Goal: Information Seeking & Learning: Find specific fact

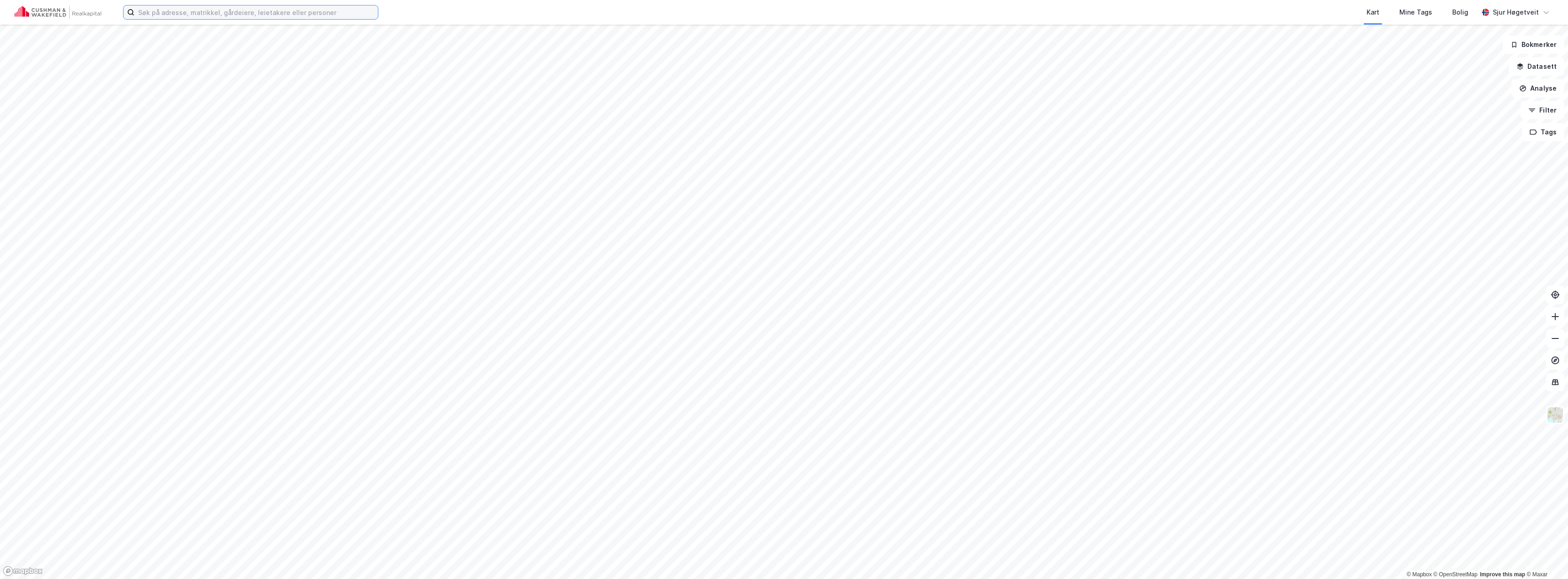
click at [352, 11] on input at bounding box center [256, 13] width 244 height 14
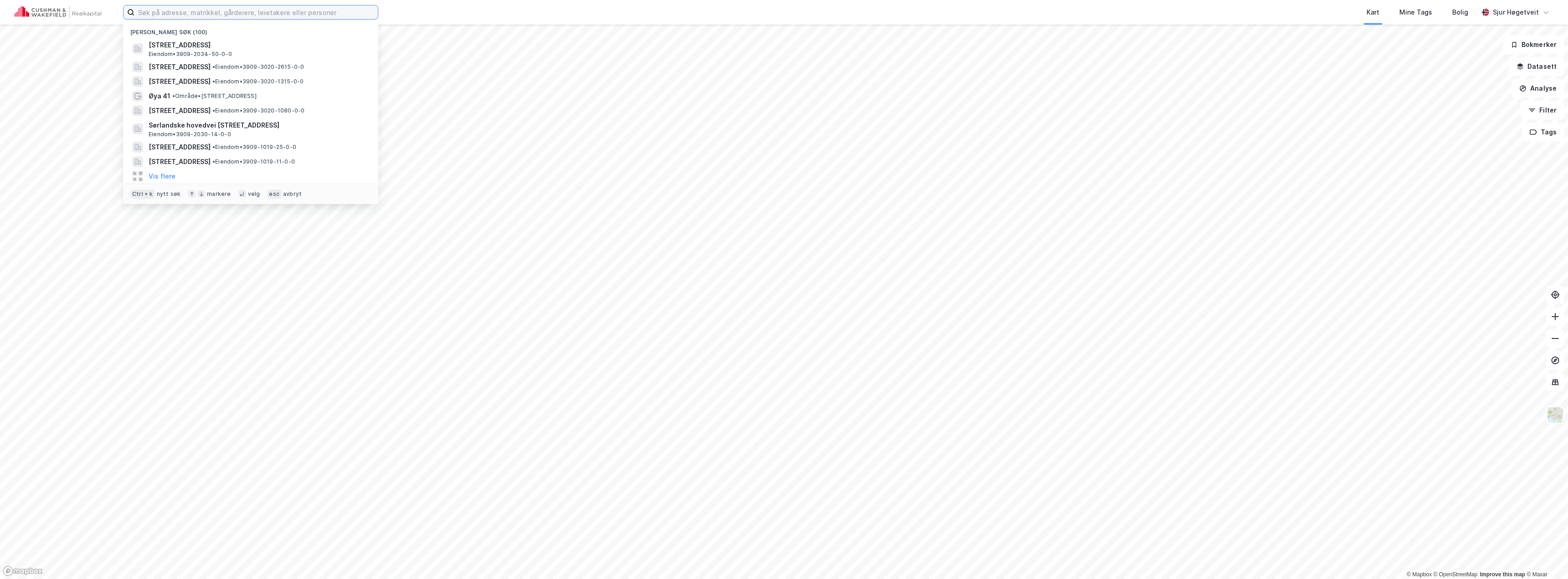
paste input "Brages veg 6, 2060"
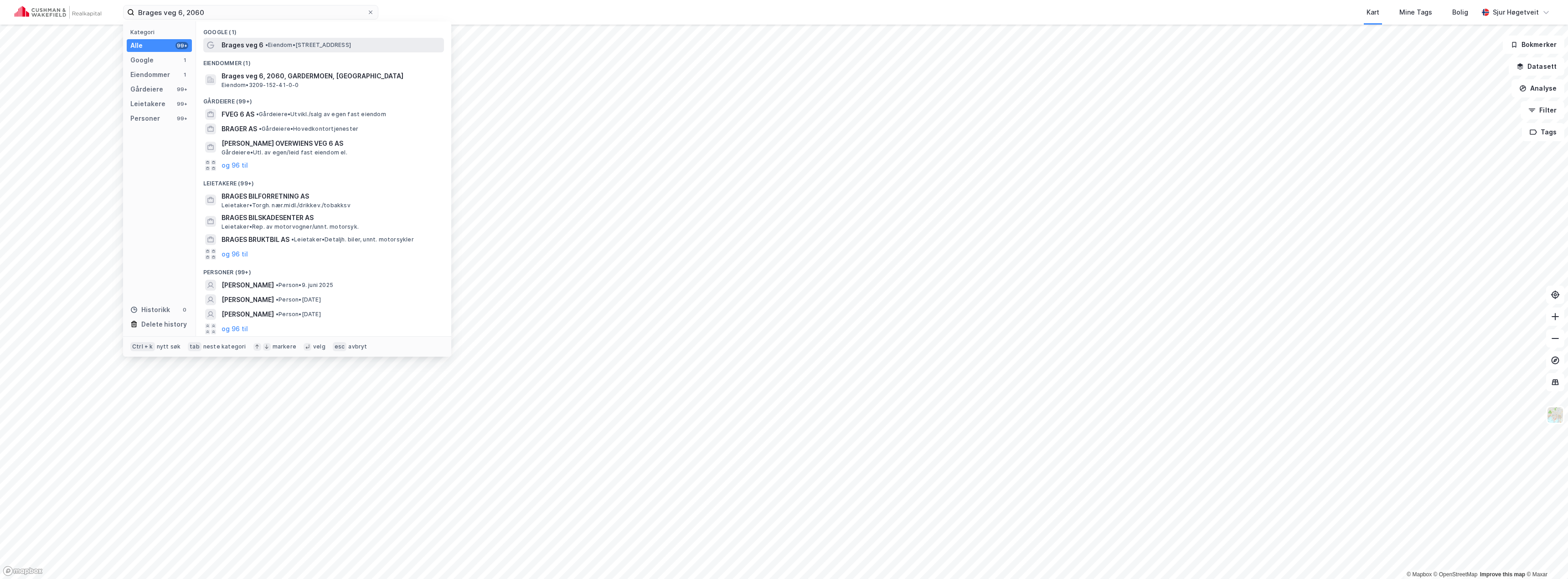
click at [292, 49] on div "Brages veg 6 • Eiendom • [STREET_ADDRESS]" at bounding box center [331, 46] width 221 height 11
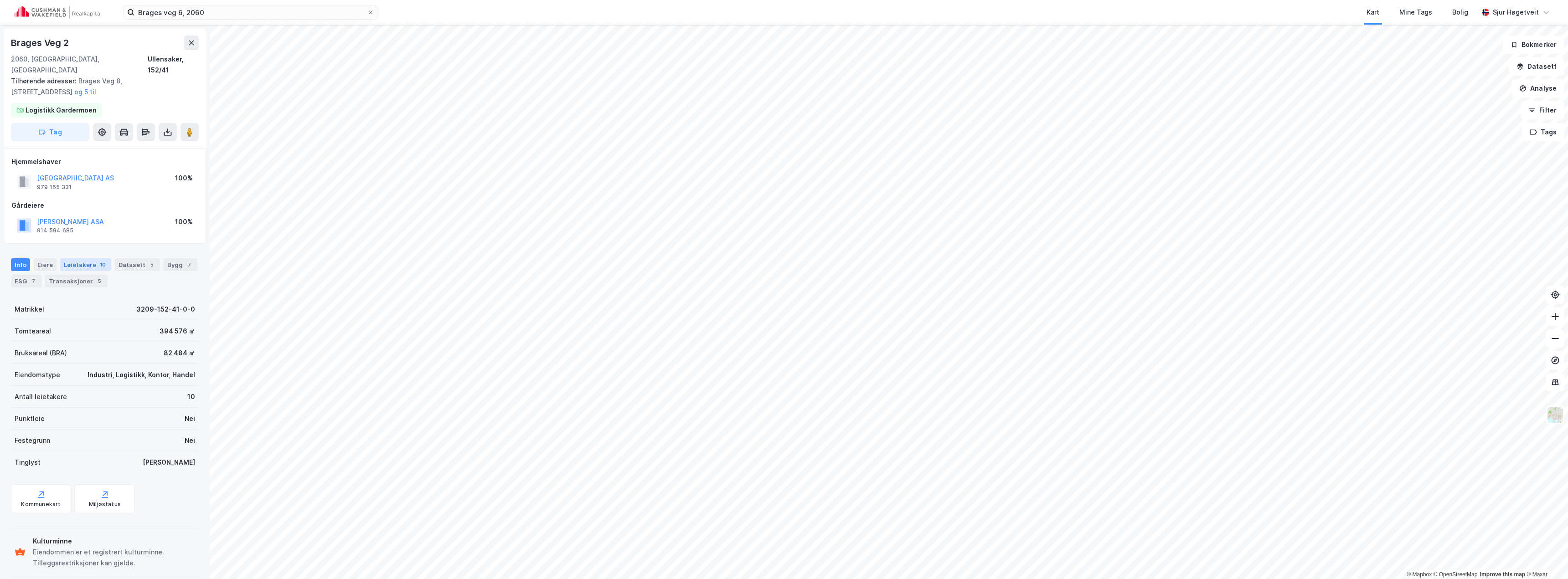
click at [104, 258] on div "Leietakere 10" at bounding box center [85, 265] width 51 height 13
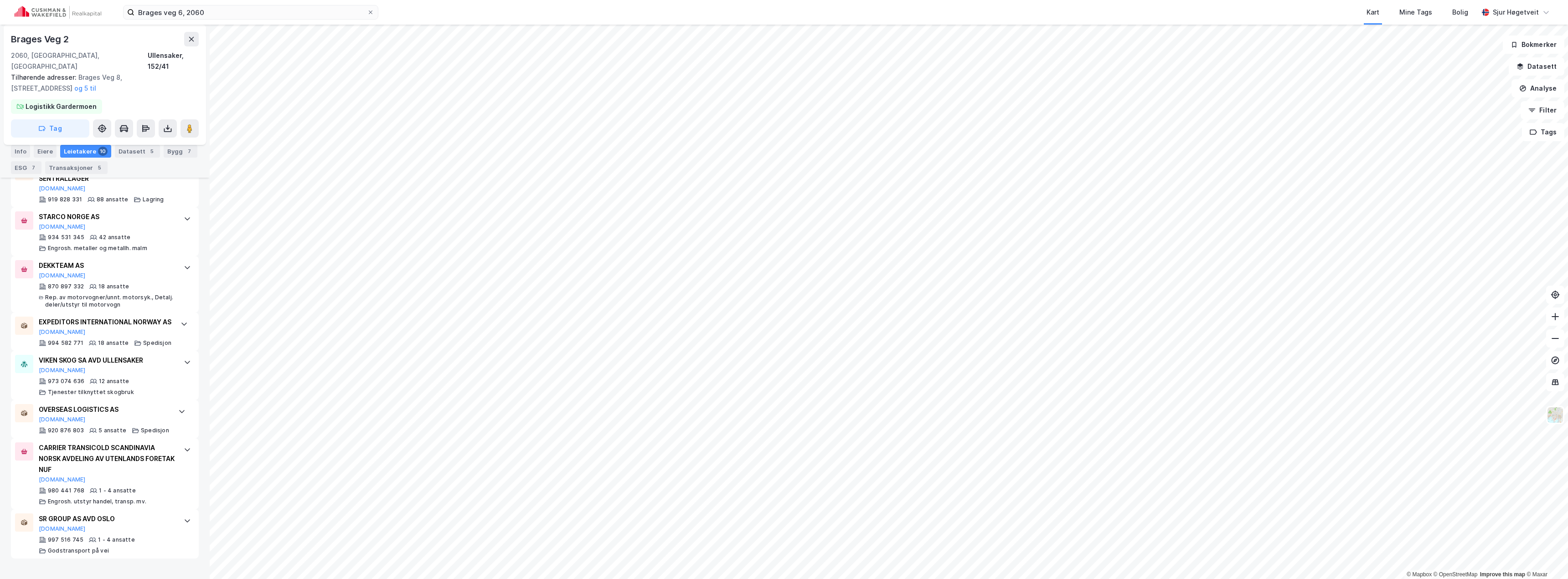
scroll to position [405, 0]
click at [288, 9] on input "Brages veg 6, 2060" at bounding box center [251, 13] width 233 height 14
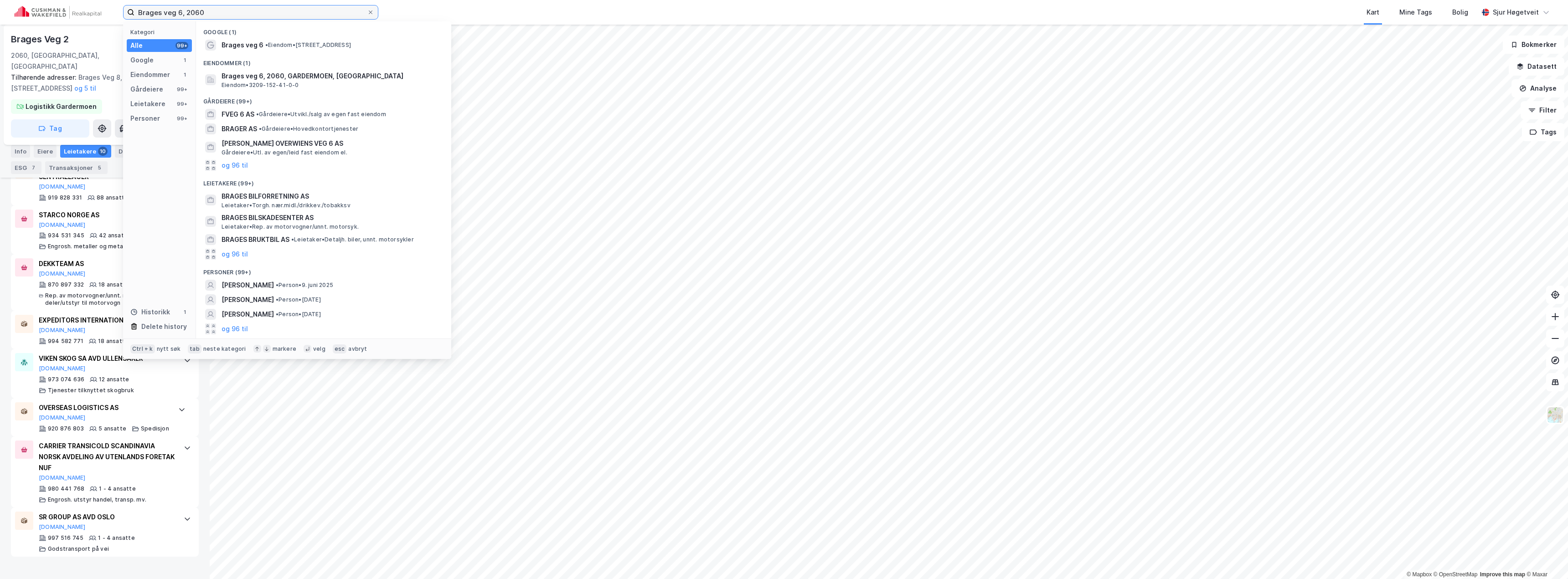
click at [288, 9] on input "Brages veg 6, 2060" at bounding box center [251, 13] width 233 height 14
click at [287, 9] on input "Brages veg 6, 2060" at bounding box center [251, 13] width 233 height 14
paste input "[STREET_ADDRESS]"
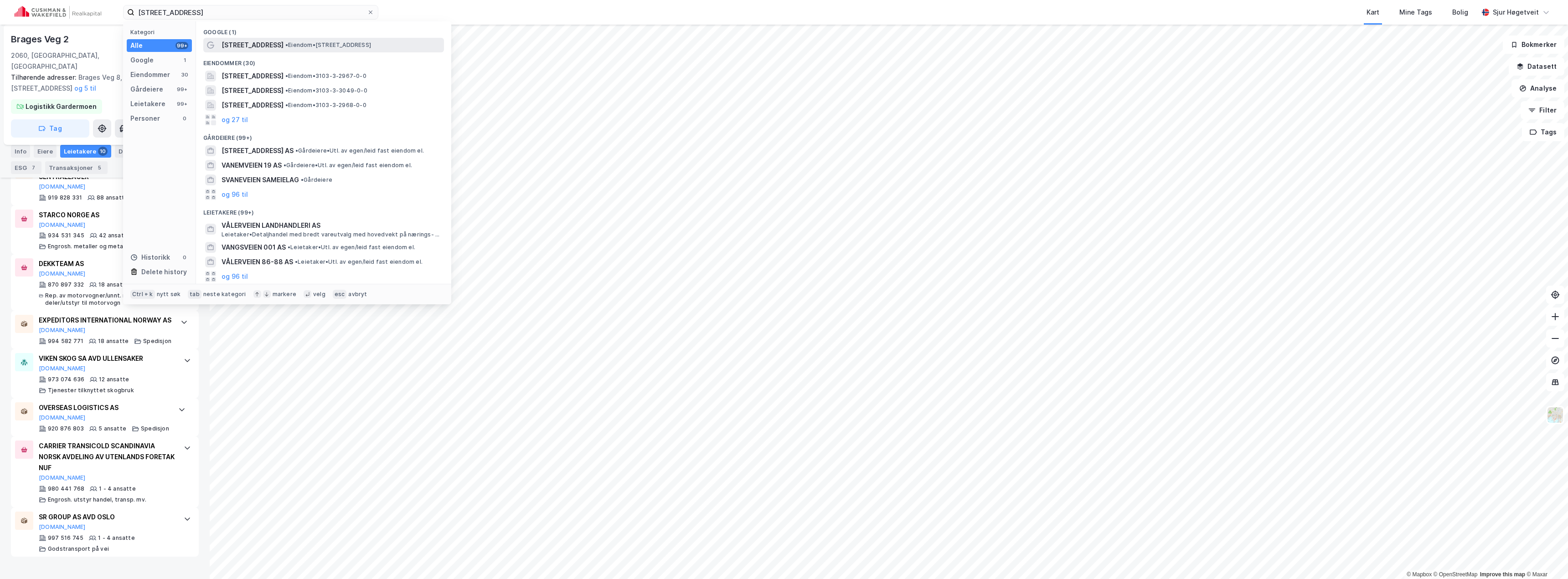
click at [344, 48] on span "• Eiendom • [STREET_ADDRESS]" at bounding box center [328, 45] width 85 height 7
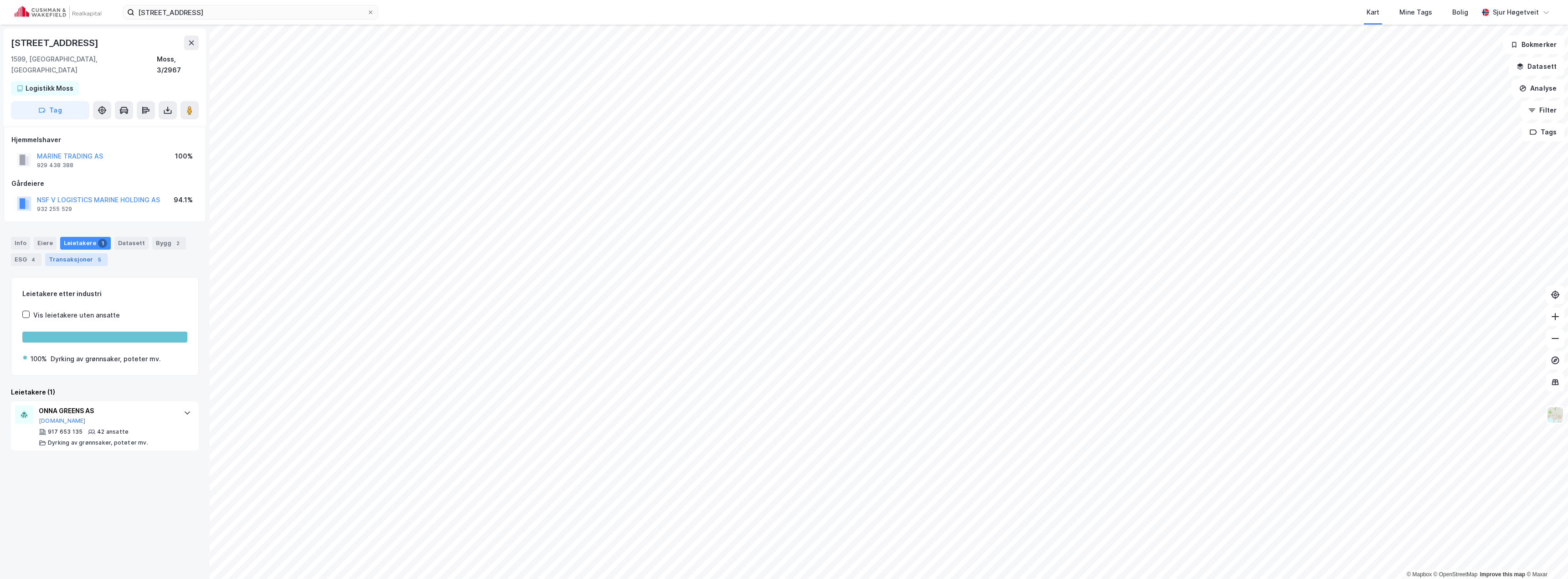
click at [95, 255] on div "5" at bounding box center [99, 259] width 9 height 9
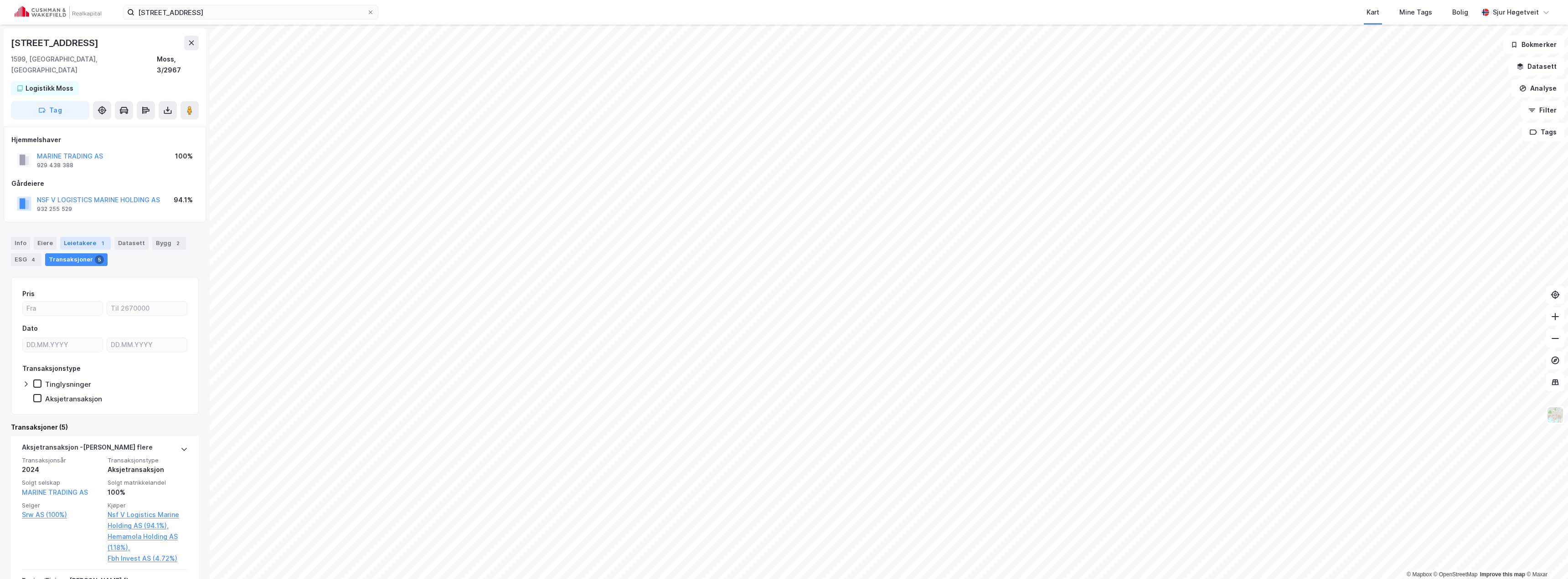
click at [85, 237] on div "Leietakere 1" at bounding box center [85, 243] width 50 height 13
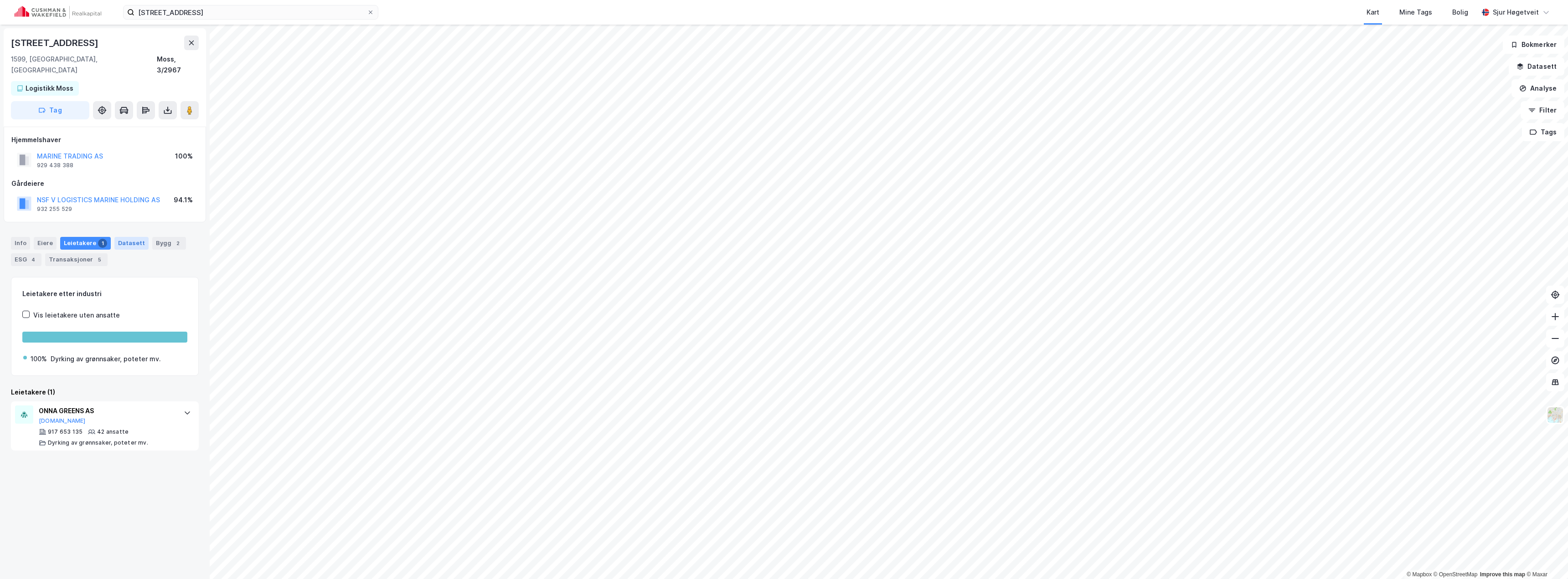
click at [116, 237] on div "Datasett" at bounding box center [131, 243] width 34 height 13
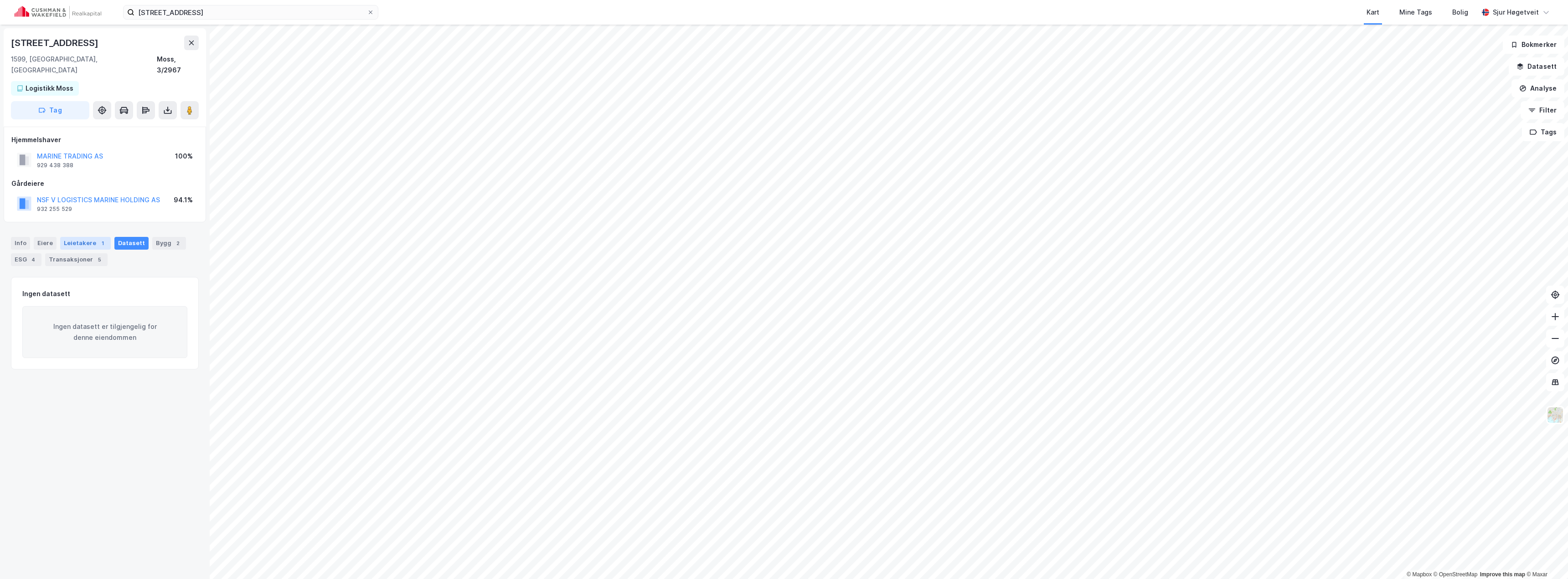
click at [99, 239] on div "1" at bounding box center [102, 243] width 9 height 9
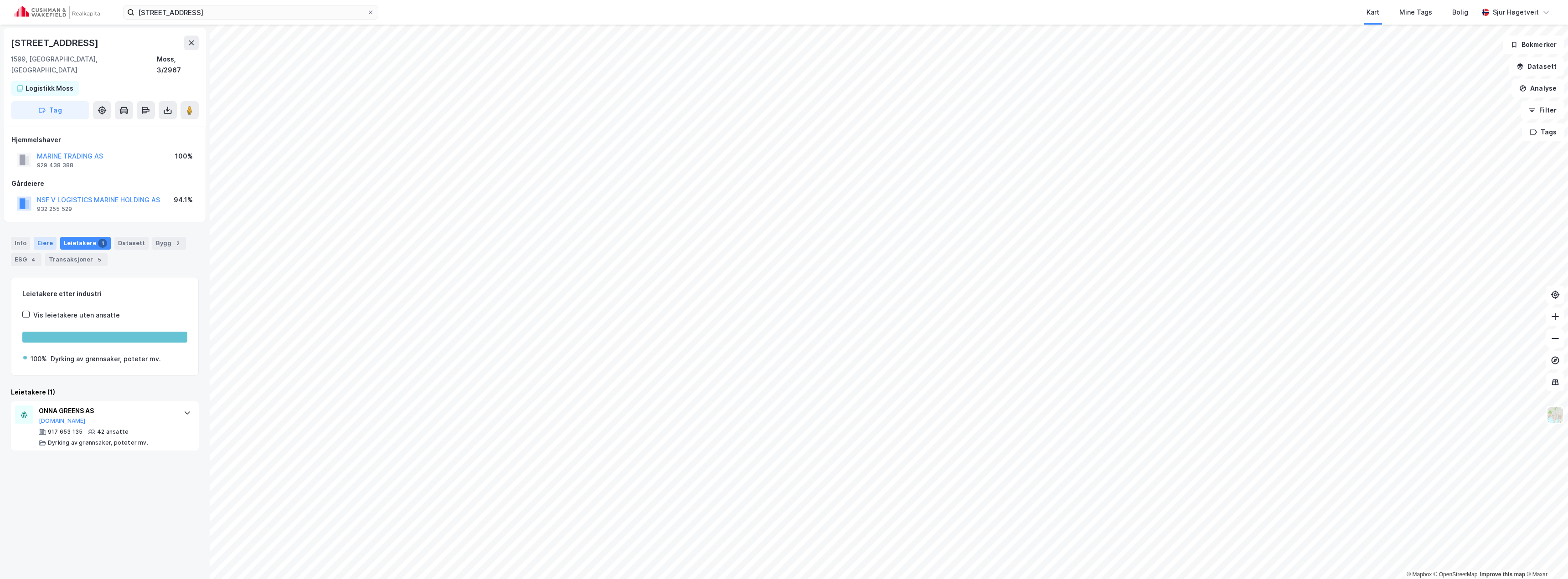
click at [43, 237] on div "Eiere" at bounding box center [45, 243] width 23 height 13
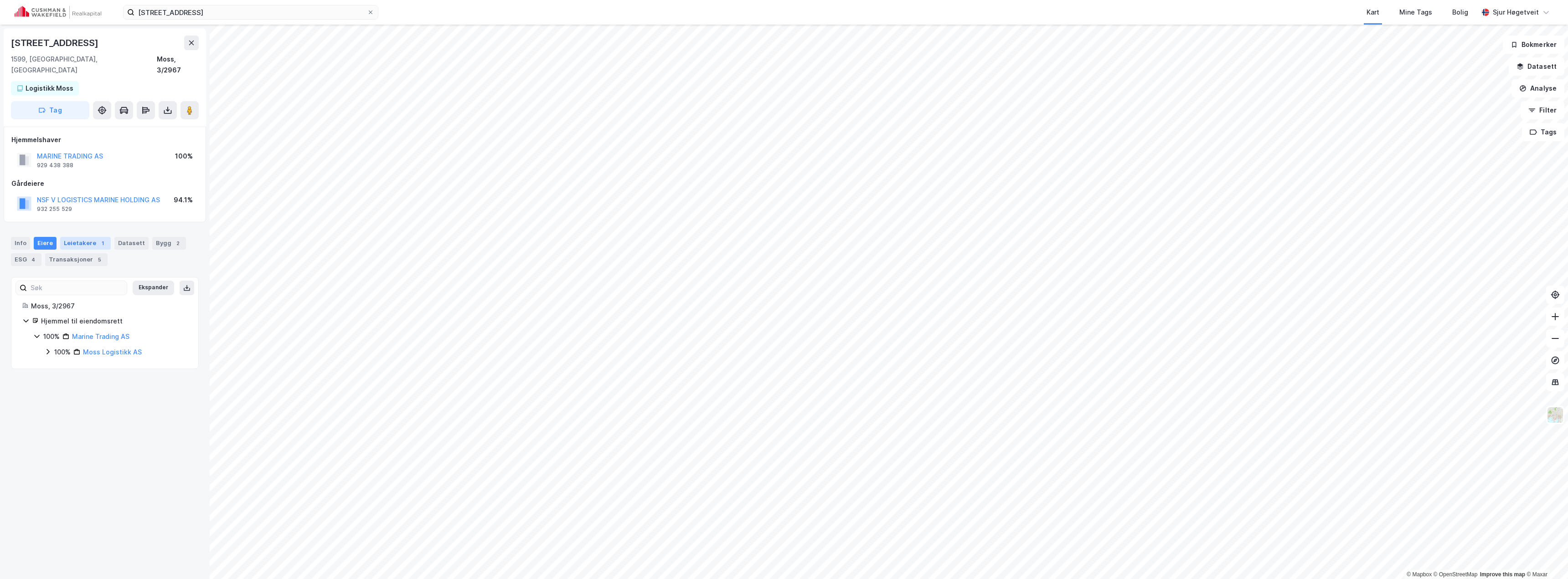
click at [83, 237] on div "Leietakere 1" at bounding box center [85, 243] width 50 height 13
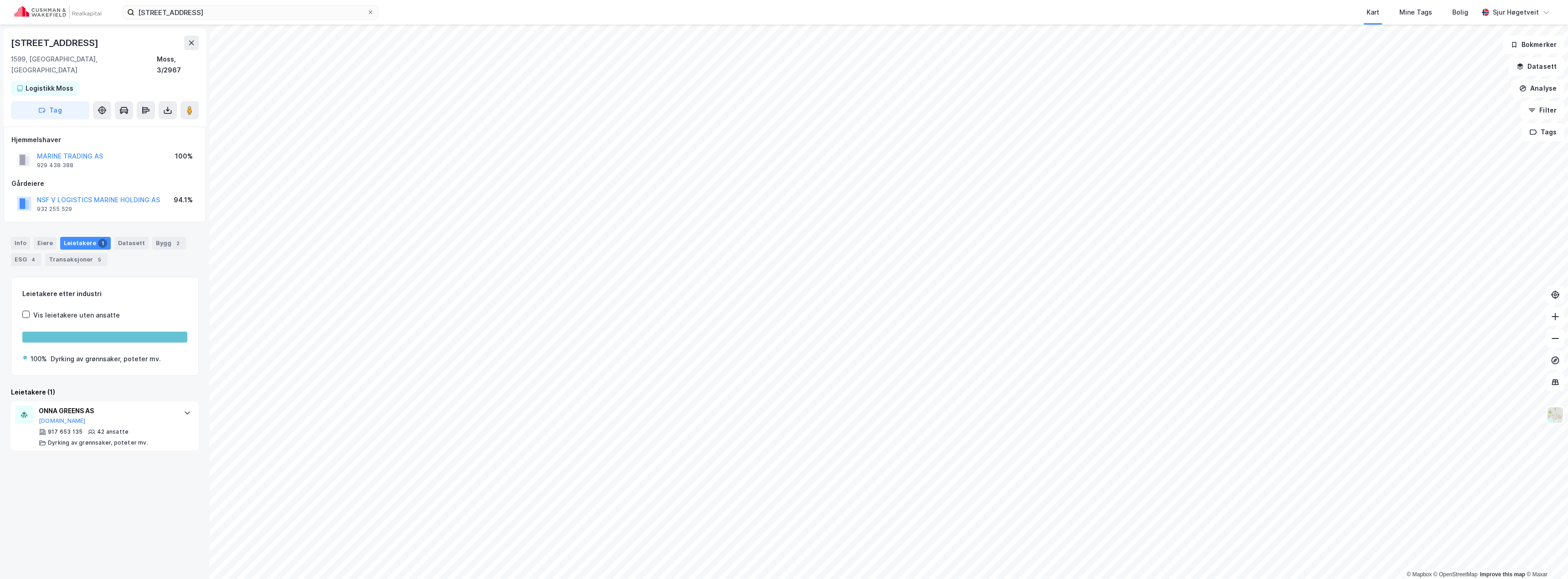
click at [1, 230] on div "Info [PERSON_NAME] 1 Datasett Bygg 2 ESG 4 Transaksjoner 5" at bounding box center [104, 248] width 209 height 43
click at [15, 237] on div "Info" at bounding box center [20, 243] width 19 height 13
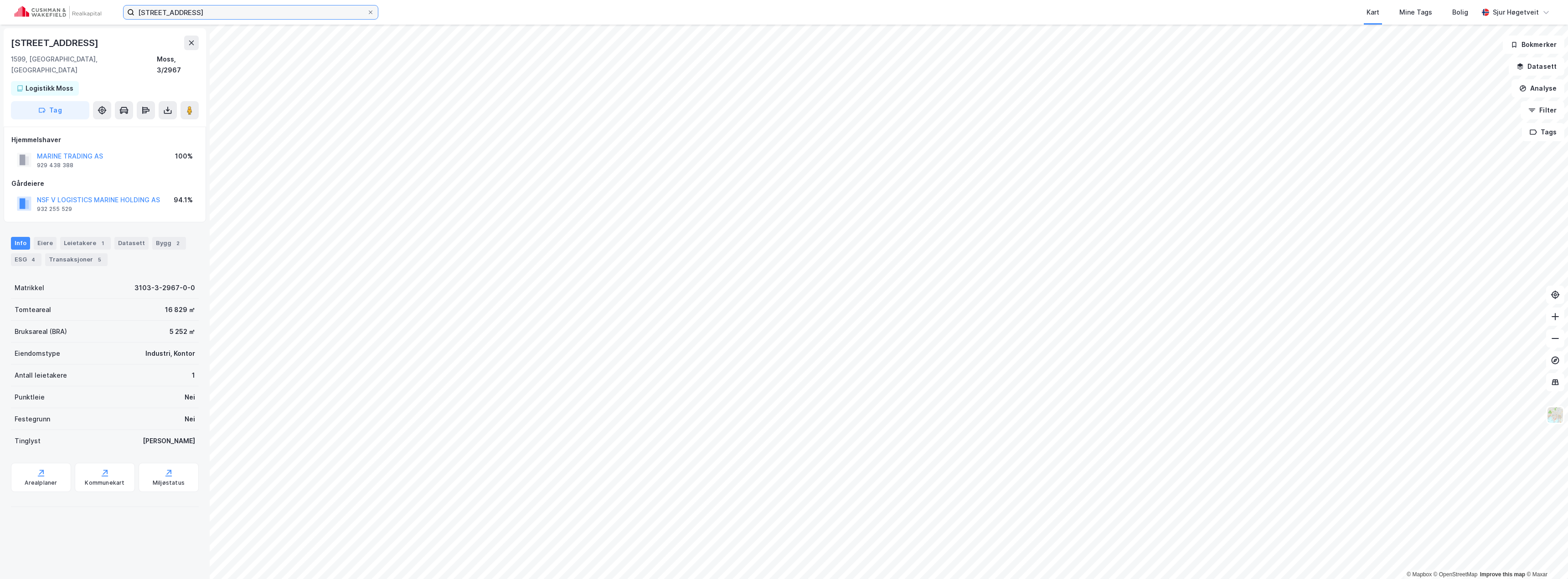
click at [204, 19] on input "[STREET_ADDRESS]" at bounding box center [251, 13] width 233 height 14
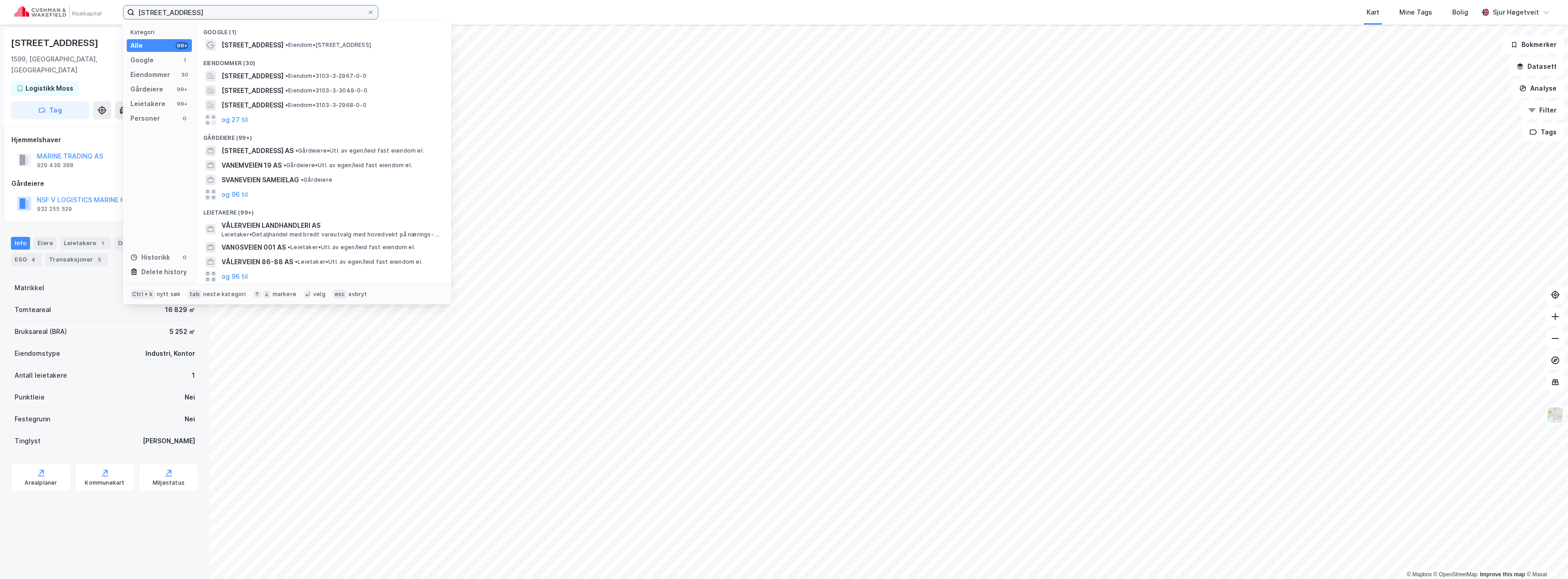
click at [208, 13] on input "[STREET_ADDRESS]" at bounding box center [251, 13] width 233 height 14
paste input "Myårsdalen 15"
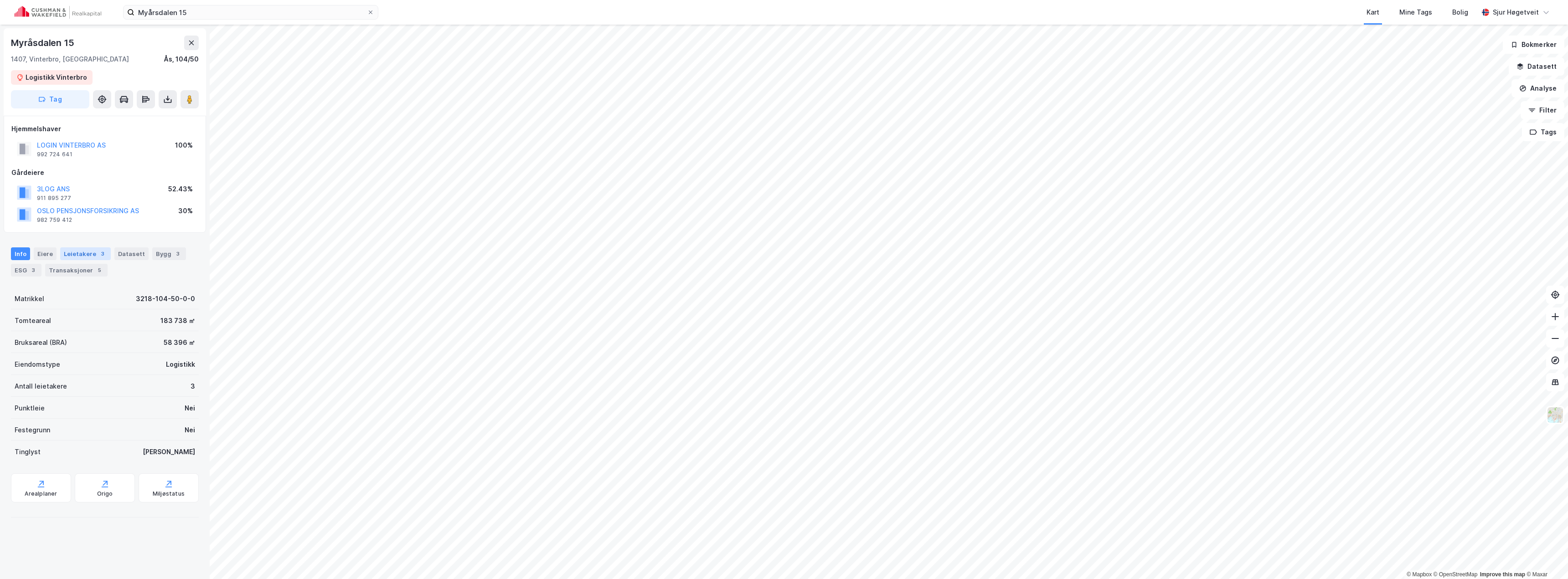
click at [74, 254] on div "Leietakere 3" at bounding box center [85, 253] width 50 height 13
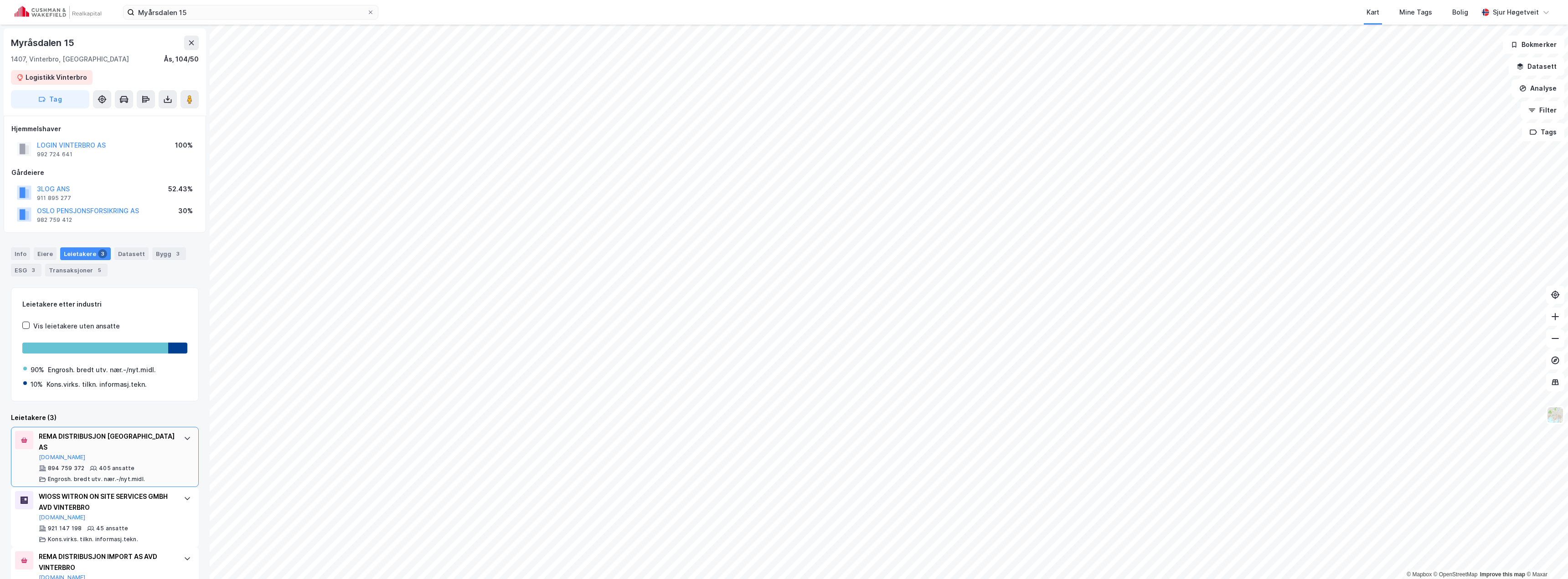
click at [167, 440] on div "REMA DISTRIBUSJON [GEOGRAPHIC_DATA] AS" at bounding box center [106, 442] width 136 height 22
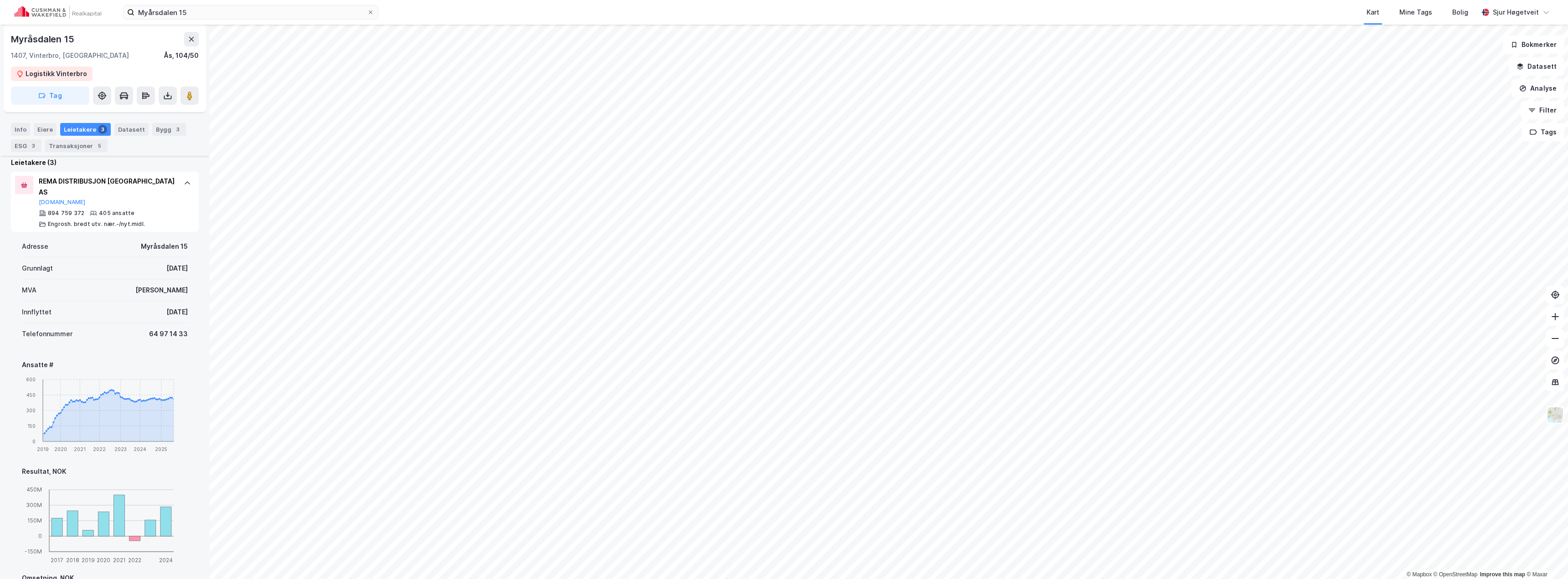
scroll to position [182, 0]
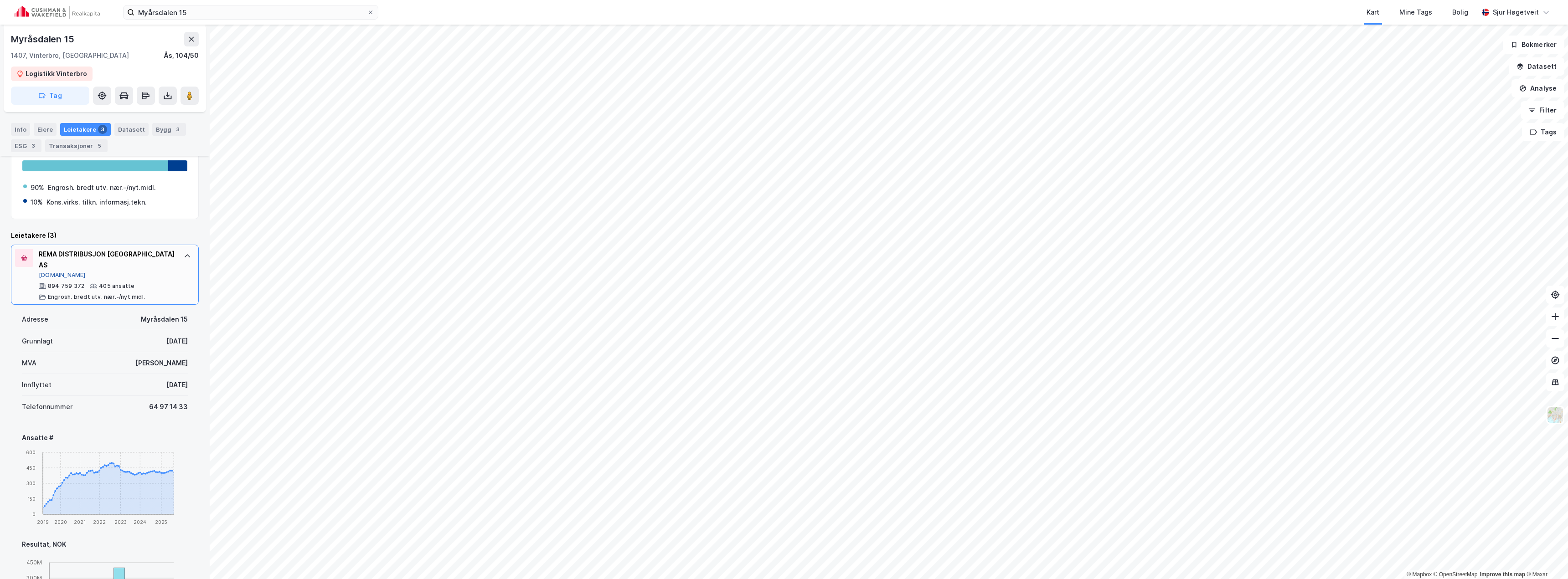
click at [49, 272] on button "[DOMAIN_NAME]" at bounding box center [62, 275] width 47 height 7
click at [267, 16] on input "Myårsdalen 15" at bounding box center [251, 13] width 233 height 14
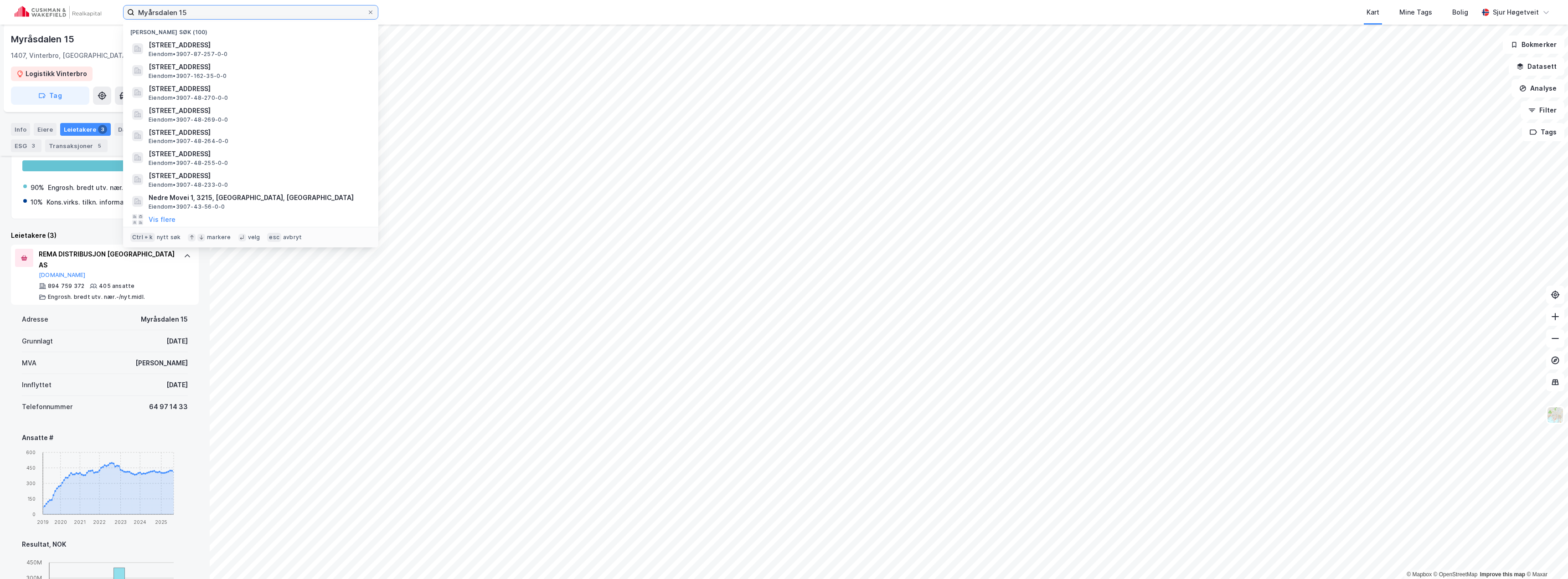
click at [267, 16] on input "Myårsdalen 15" at bounding box center [251, 13] width 233 height 14
paste input "Tørfestveien 2"
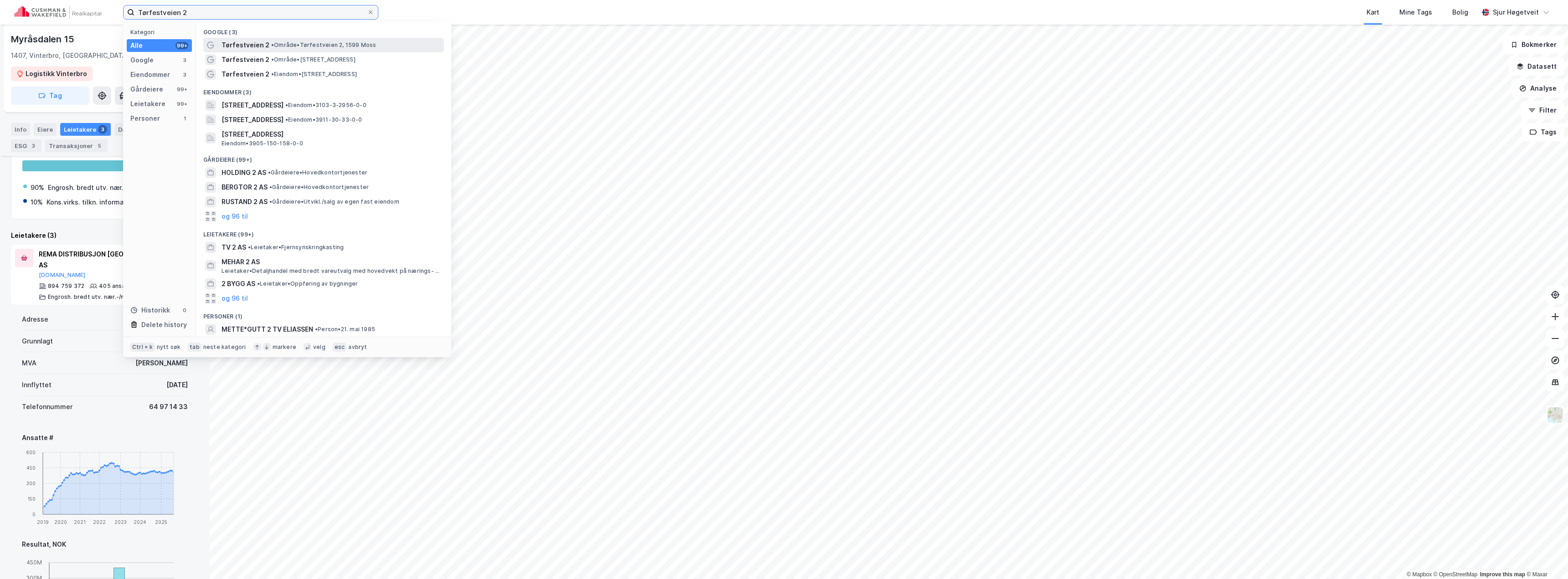
type input "Tørfestveien 2"
click at [300, 48] on span "• Område • [STREET_ADDRESS]" at bounding box center [324, 45] width 105 height 7
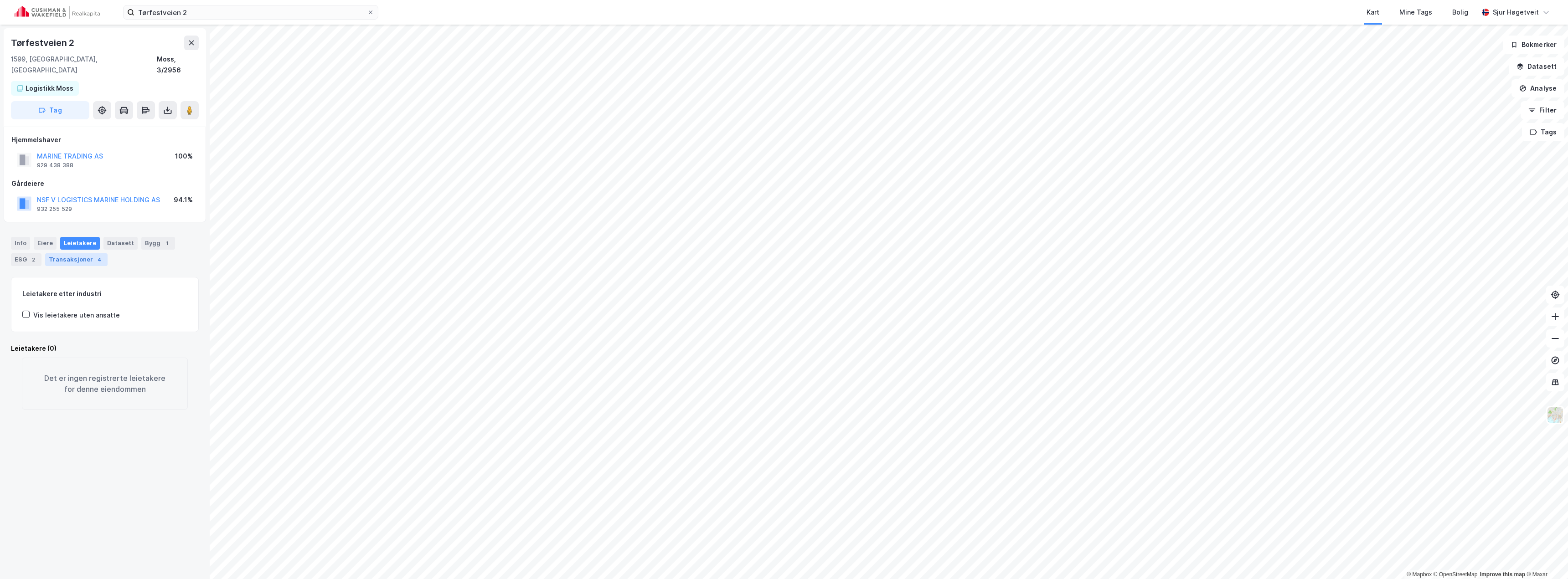
click at [91, 253] on div "Transaksjoner 4" at bounding box center [76, 260] width 62 height 13
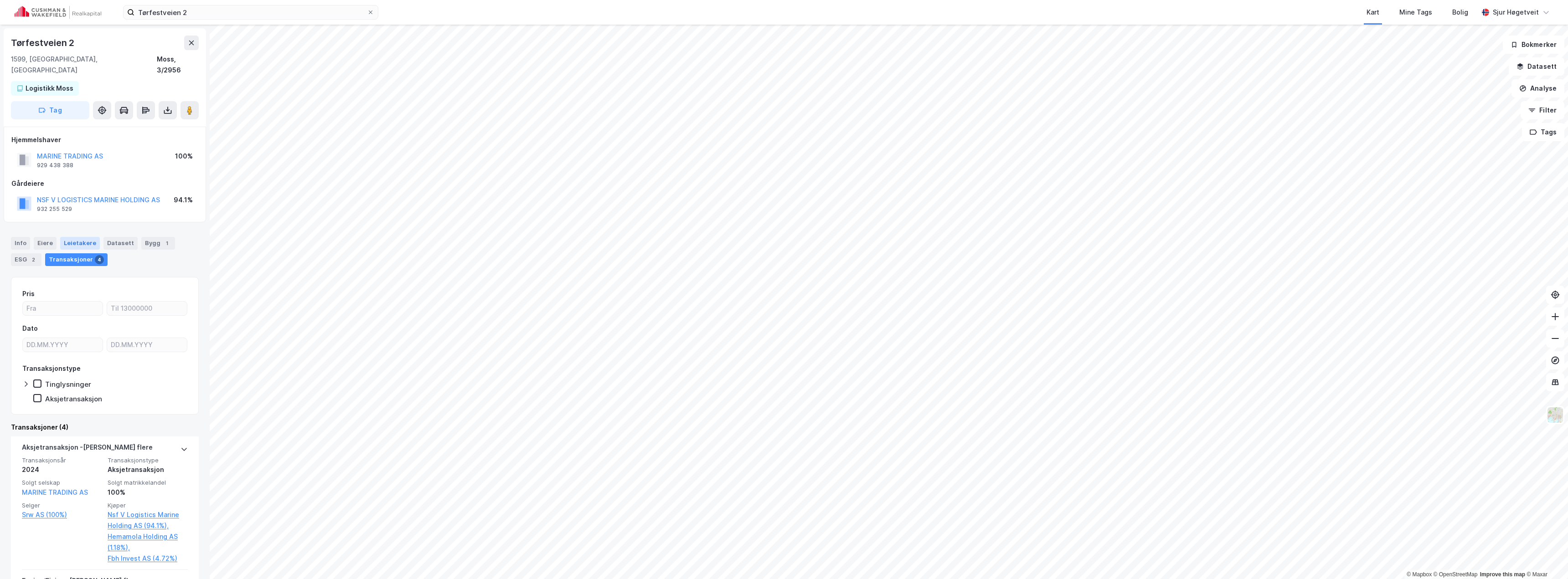
click at [72, 237] on div "Leietakere" at bounding box center [80, 243] width 40 height 13
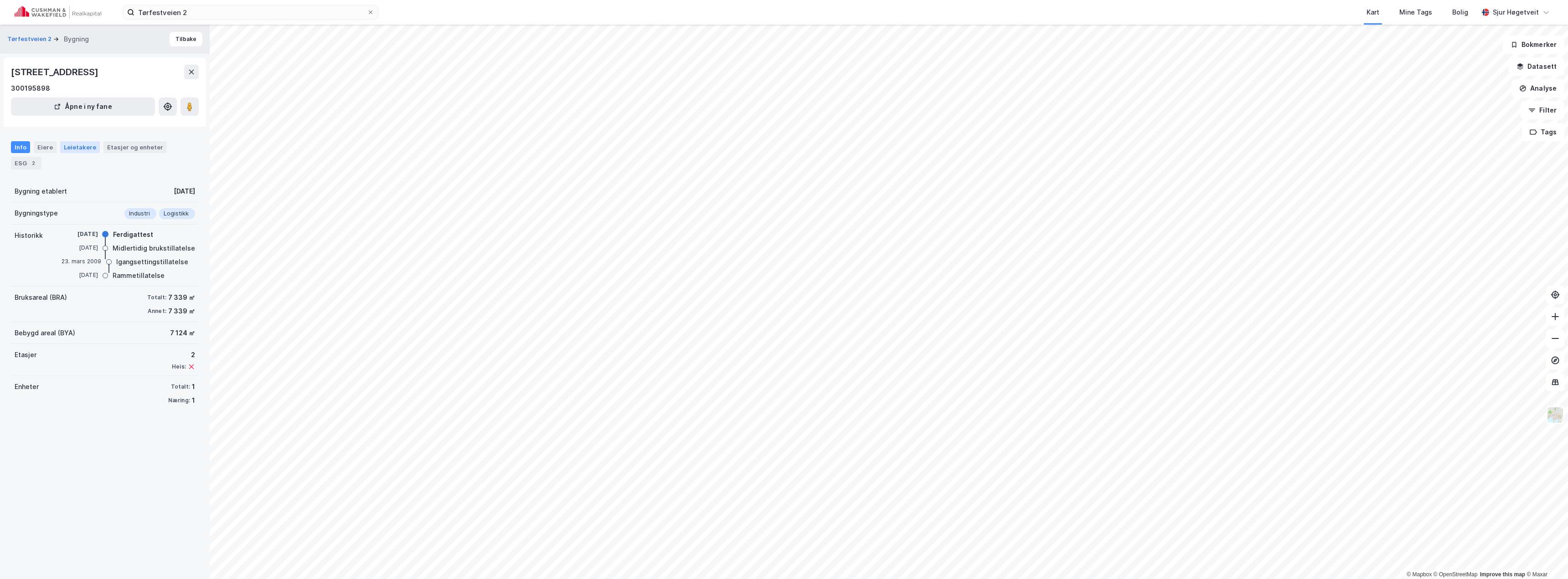
click at [84, 148] on div "Leietakere" at bounding box center [80, 147] width 40 height 12
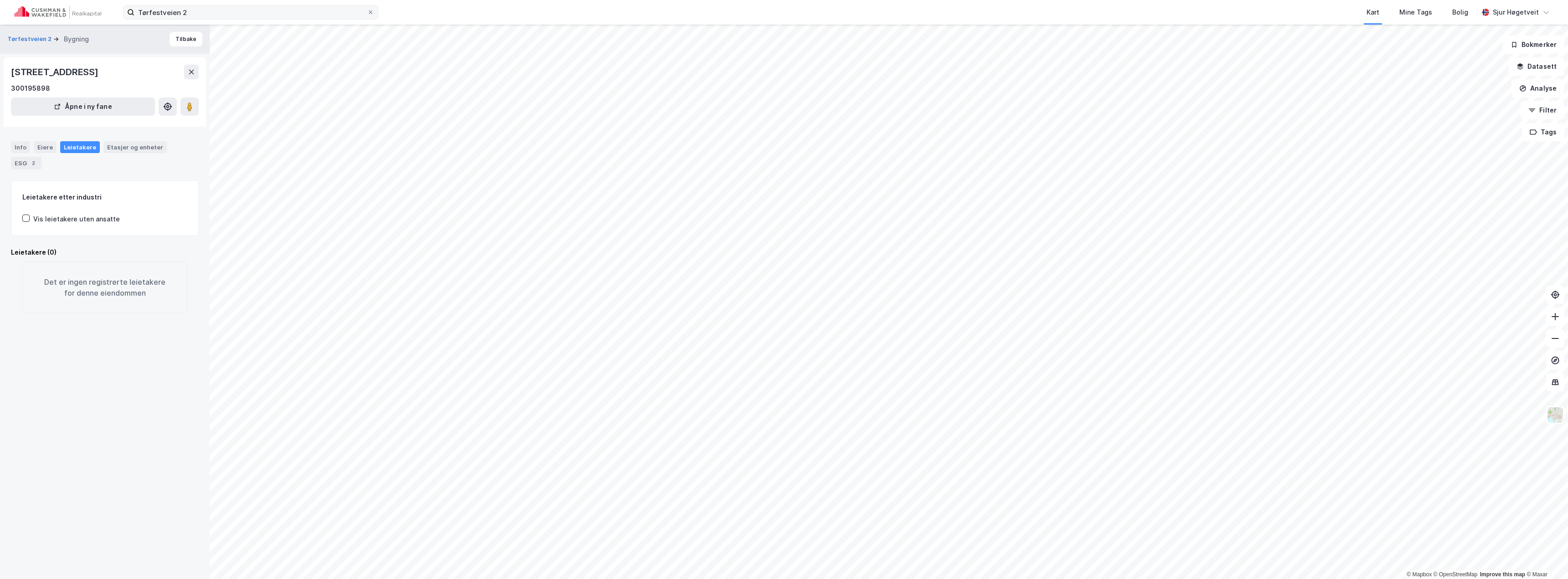
click at [375, 16] on label "Tørfestveien 2" at bounding box center [251, 12] width 255 height 15
click at [367, 16] on input "Tørfestveien 2" at bounding box center [251, 13] width 233 height 14
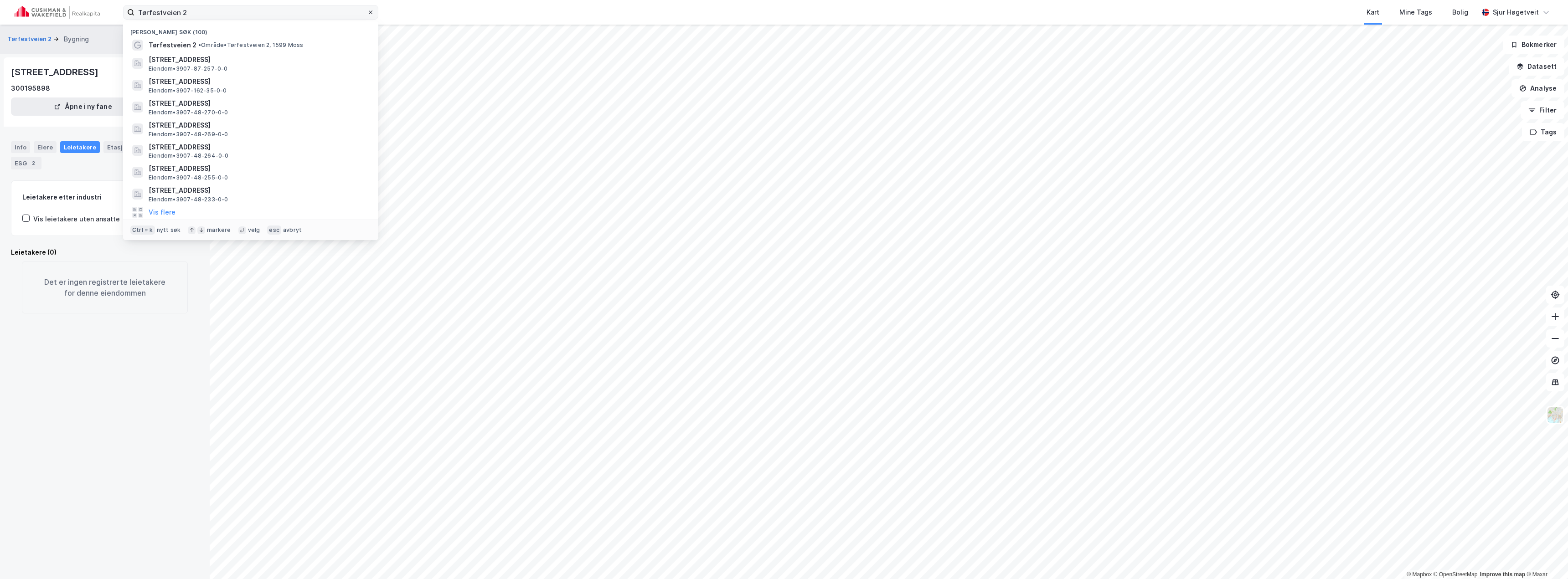
click at [374, 13] on span at bounding box center [370, 12] width 7 height 7
click at [367, 13] on input "Tørfestveien 2" at bounding box center [251, 13] width 233 height 14
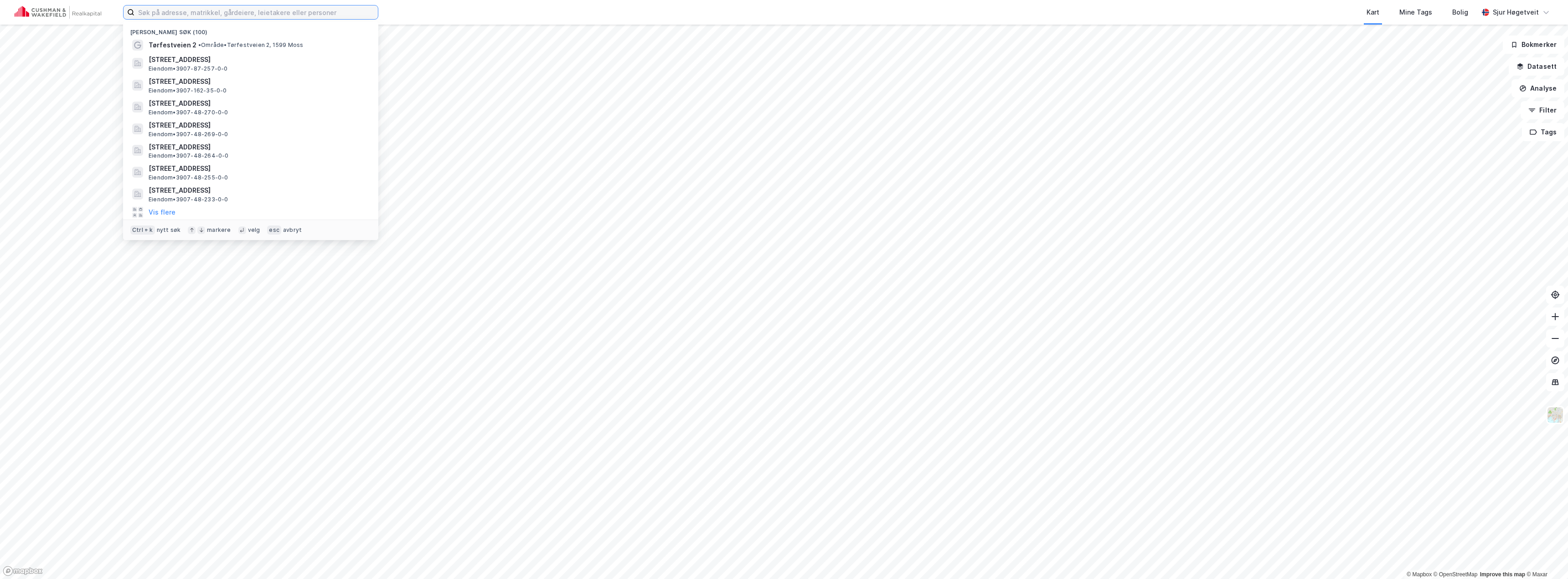
paste input "Dyrskuvegen 21"
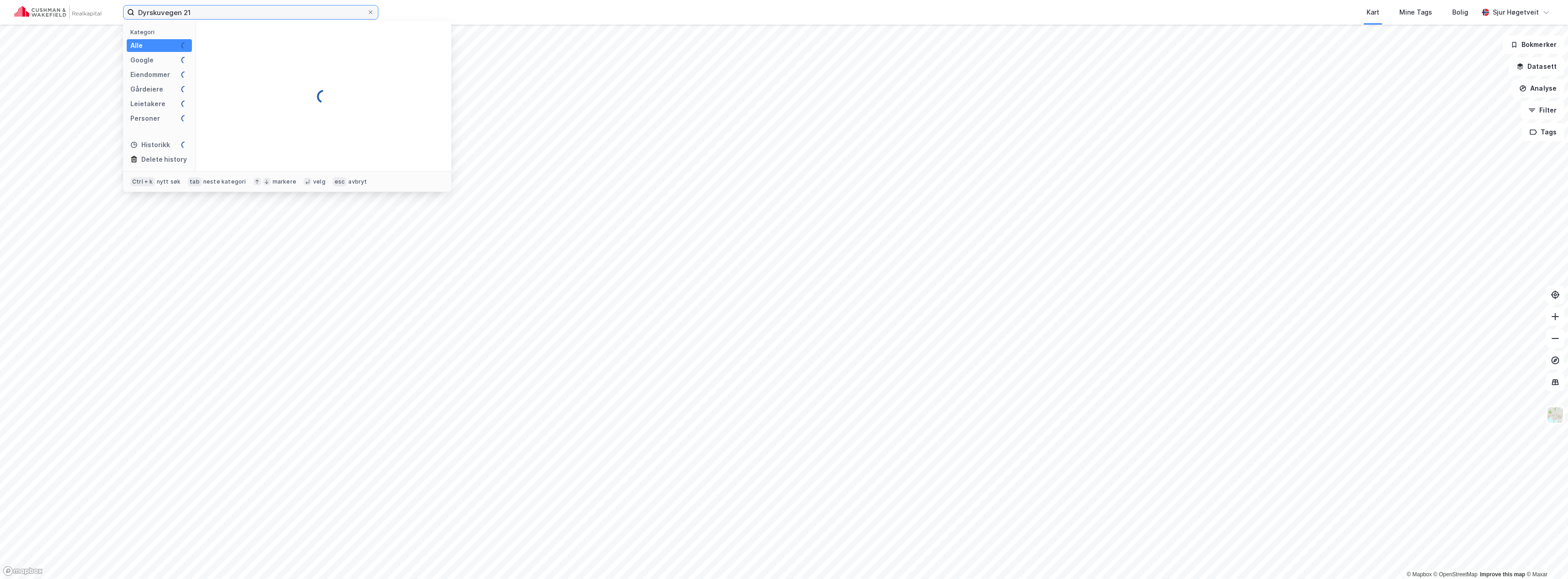
type input "Dyrskuvegen 21"
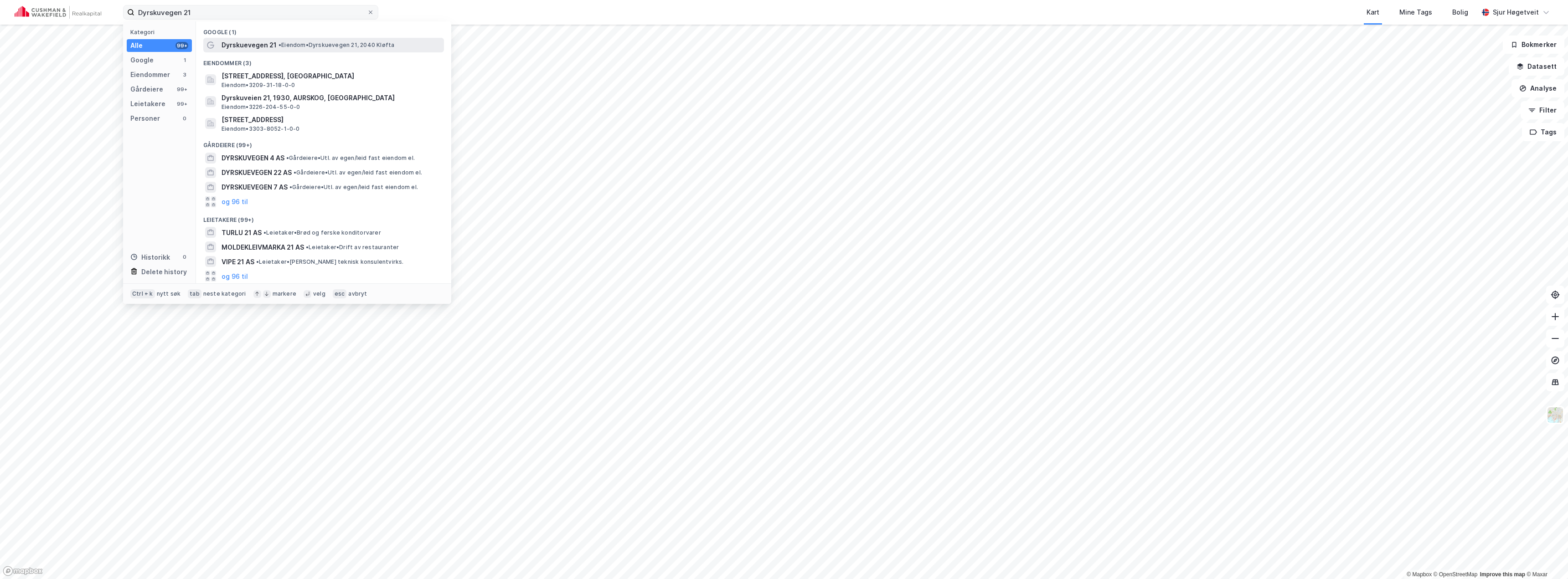
click at [322, 44] on span "• Eiendom • Dyrskuevegen 21, 2040 [GEOGRAPHIC_DATA]" at bounding box center [336, 45] width 116 height 7
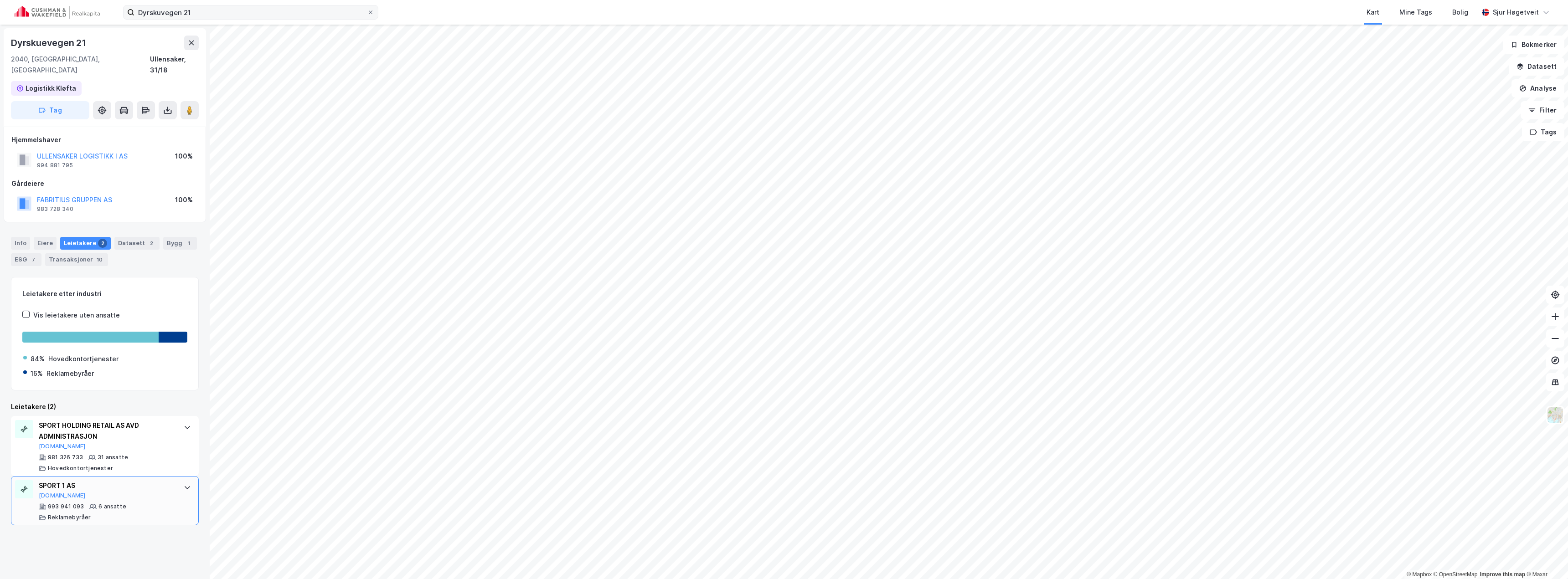
click at [173, 482] on div "SPORT 1 AS [DOMAIN_NAME] 993 941 093 6 ansatte Reklamebyråer" at bounding box center [105, 501] width 188 height 49
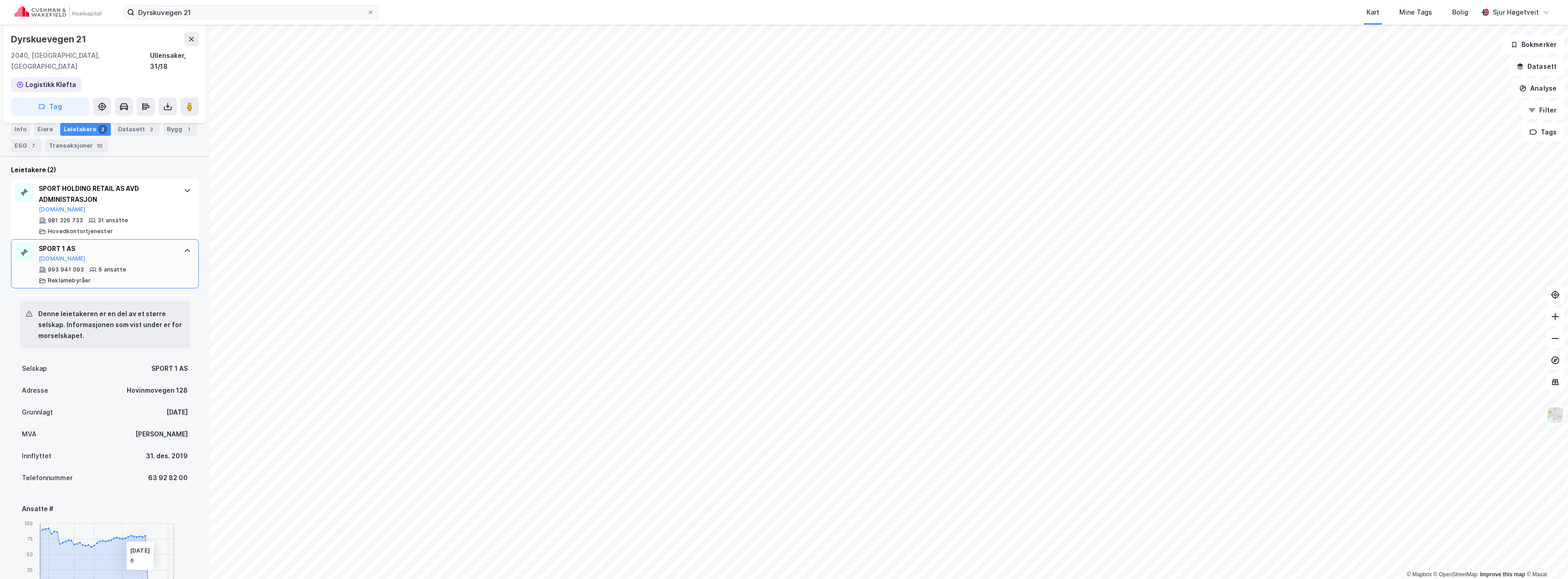
scroll to position [228, 0]
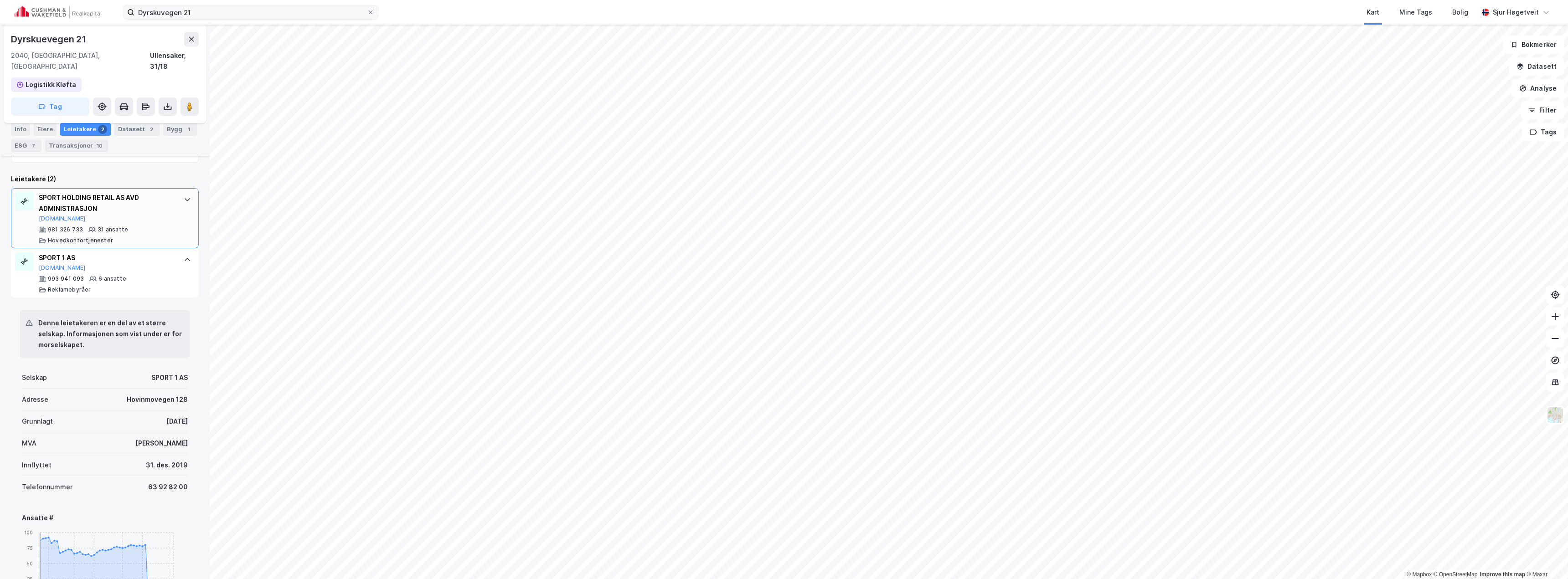
click at [183, 196] on icon at bounding box center [187, 200] width 7 height 7
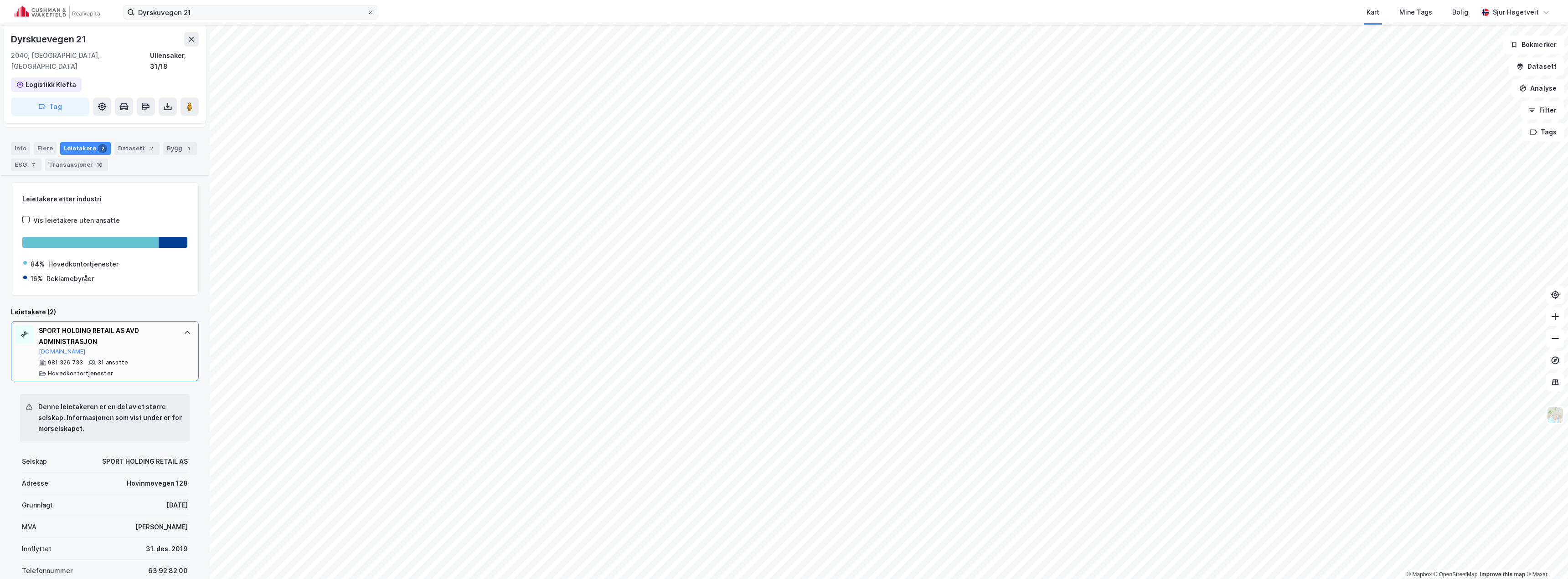
scroll to position [95, 0]
click at [180, 327] on div at bounding box center [187, 333] width 15 height 15
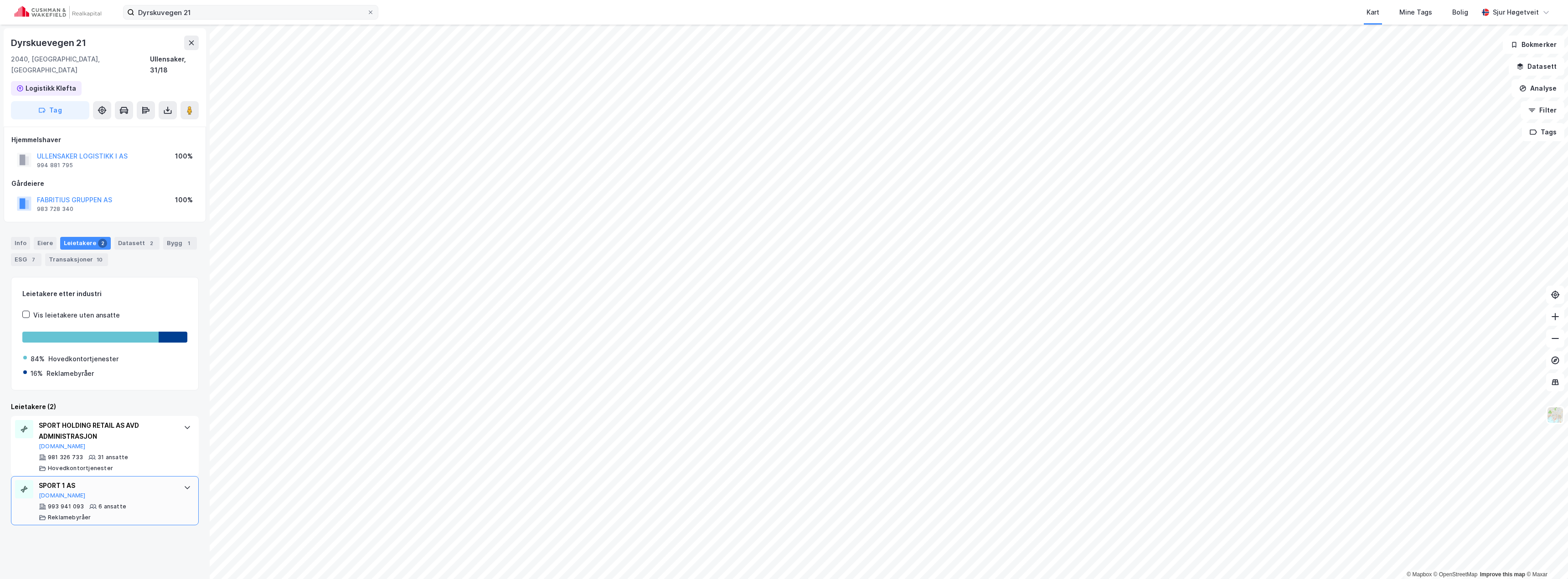
click at [186, 480] on div at bounding box center [187, 487] width 15 height 15
click at [171, 476] on div "SPORT 1 AS [DOMAIN_NAME] 993 941 093 6 ansatte Reklamebyråer" at bounding box center [105, 501] width 188 height 49
click at [180, 480] on div at bounding box center [187, 487] width 15 height 15
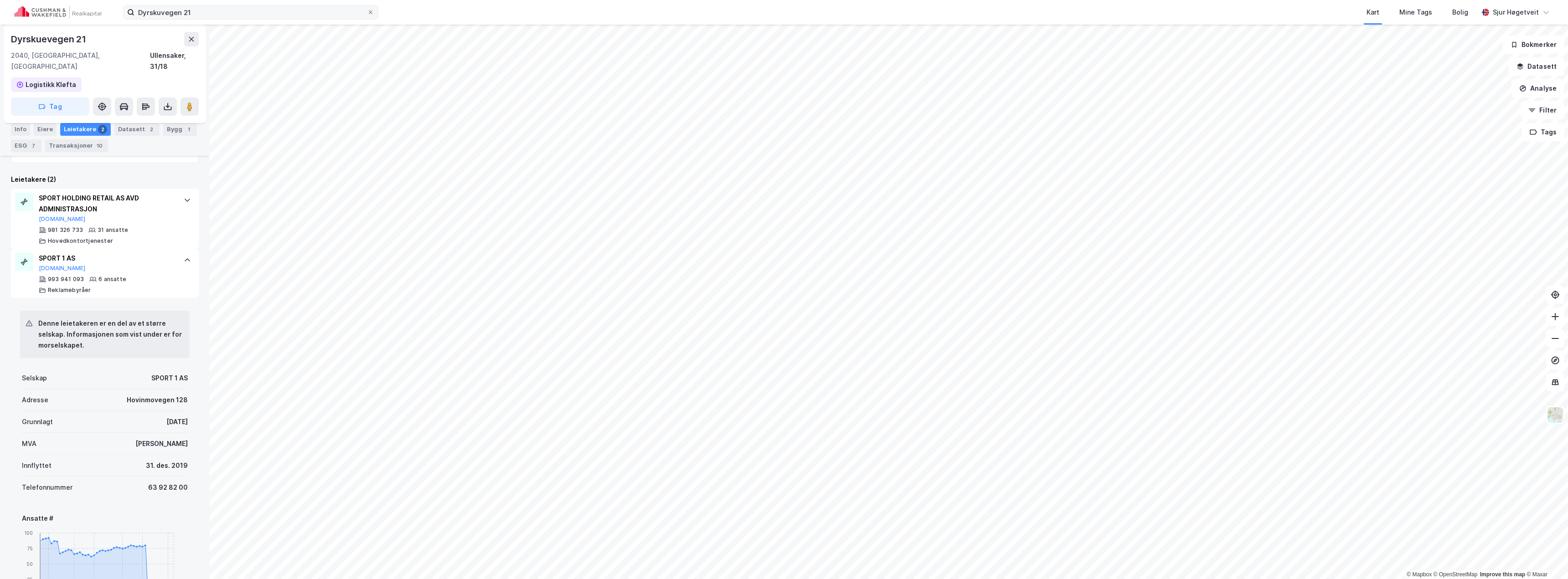
scroll to position [228, 0]
click at [124, 226] on div "31 ansatte" at bounding box center [113, 230] width 31 height 7
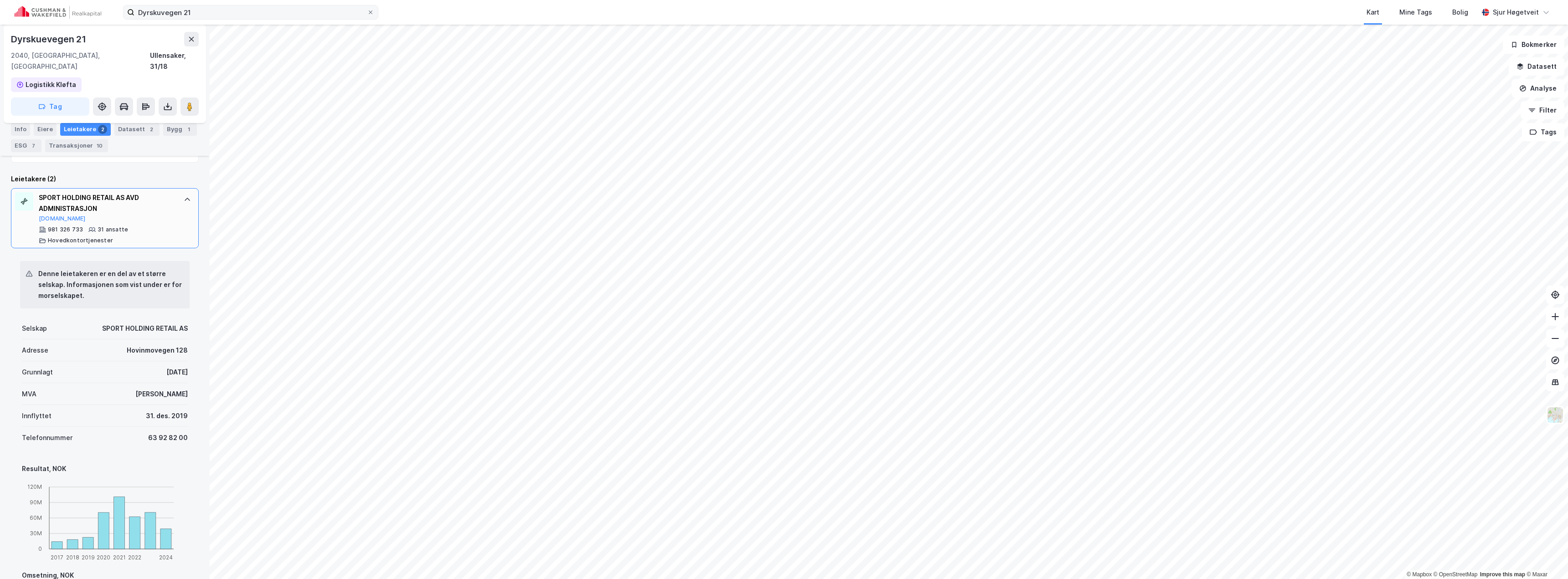
click at [146, 195] on div "SPORT HOLDING RETAIL AS AVD ADMINISTRASJON" at bounding box center [106, 203] width 136 height 22
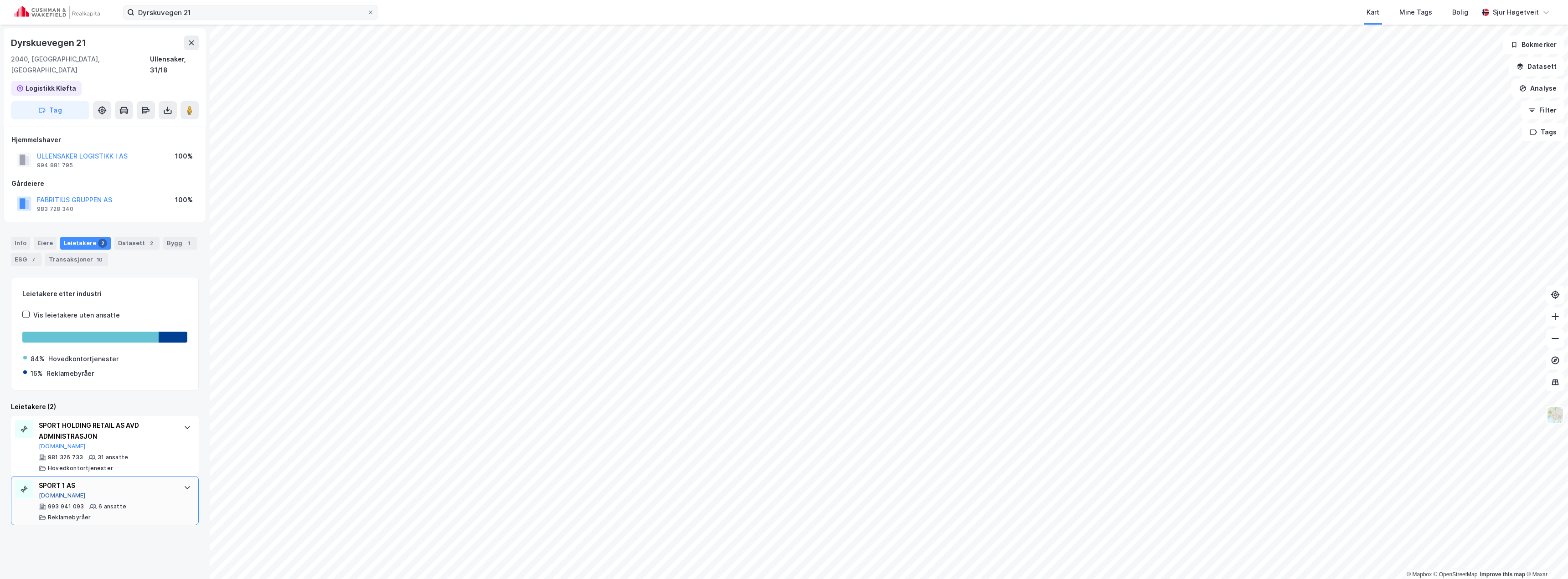
click at [48, 492] on button "[DOMAIN_NAME]" at bounding box center [62, 496] width 47 height 7
click at [90, 426] on div "SPORT HOLDING RETAIL AS AVD ADMINISTRASJON" at bounding box center [106, 431] width 136 height 22
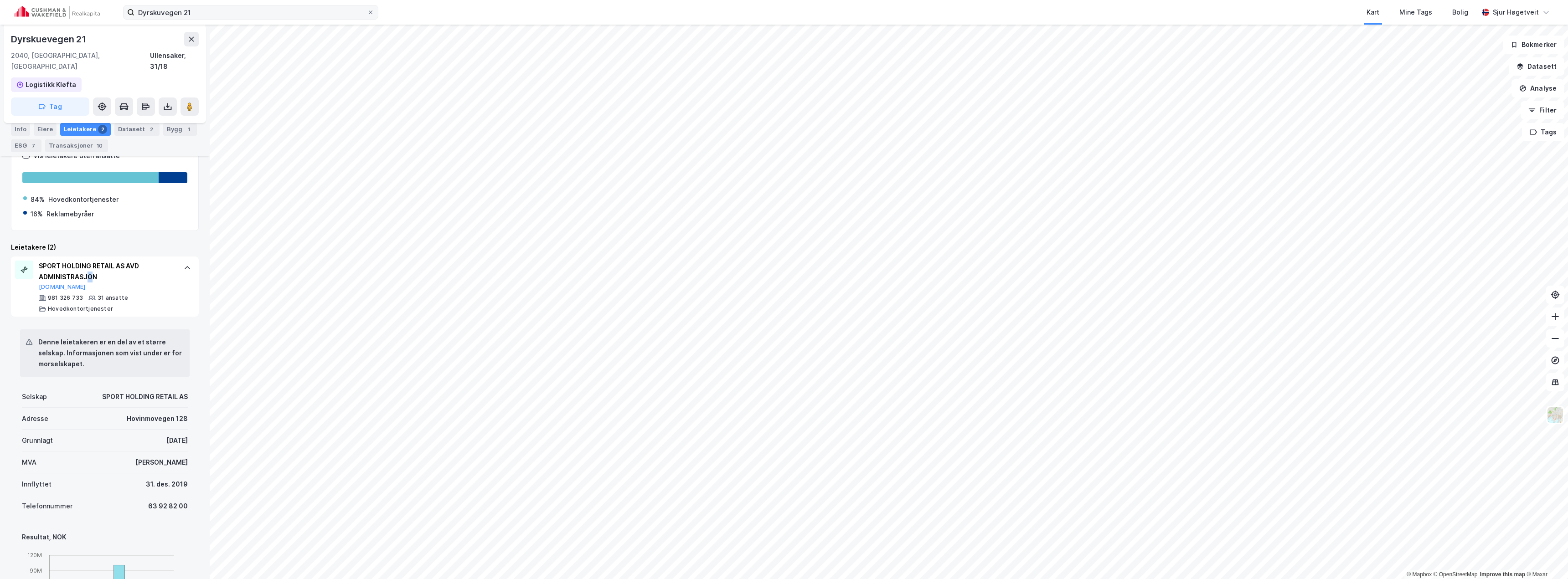
scroll to position [137, 0]
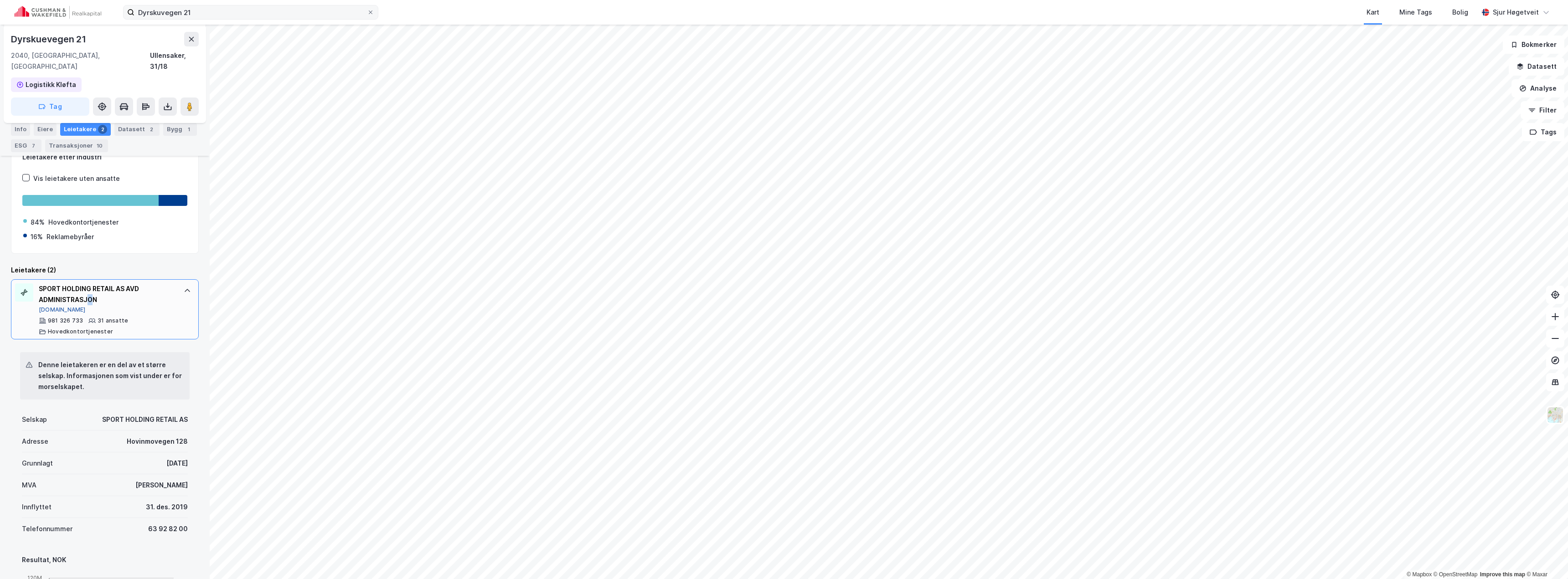
click at [53, 306] on button "[DOMAIN_NAME]" at bounding box center [62, 309] width 47 height 7
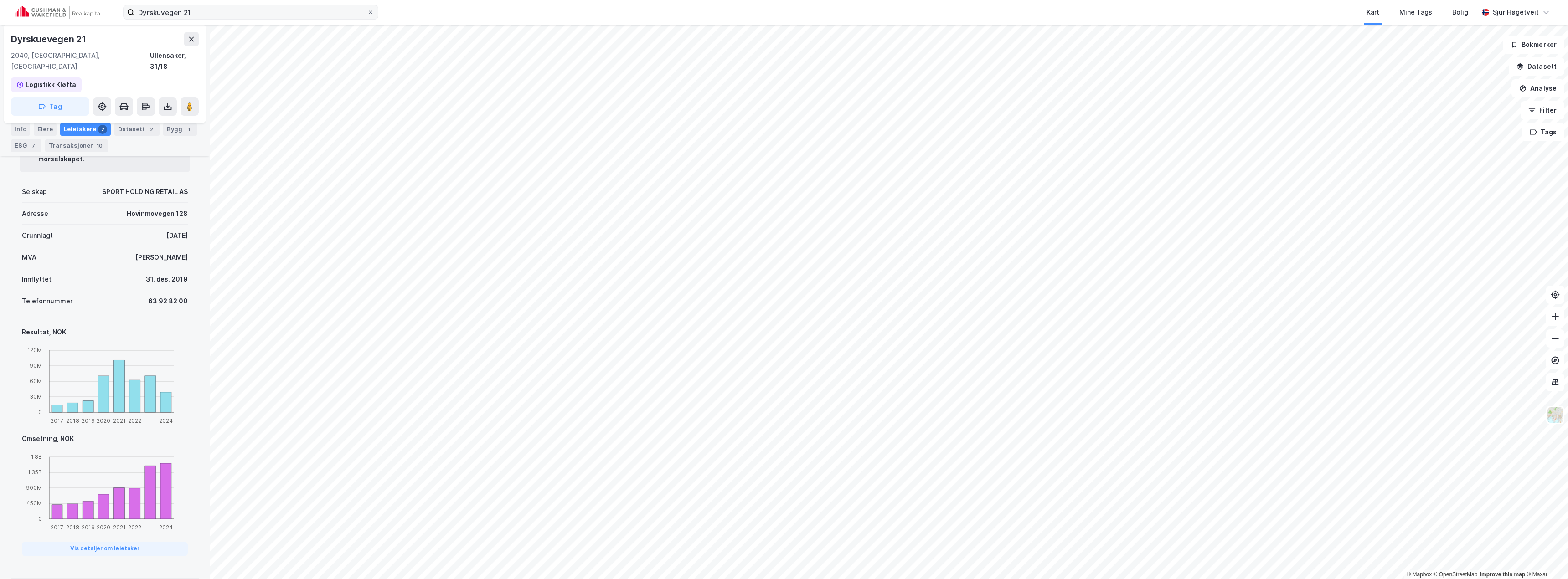
scroll to position [413, 0]
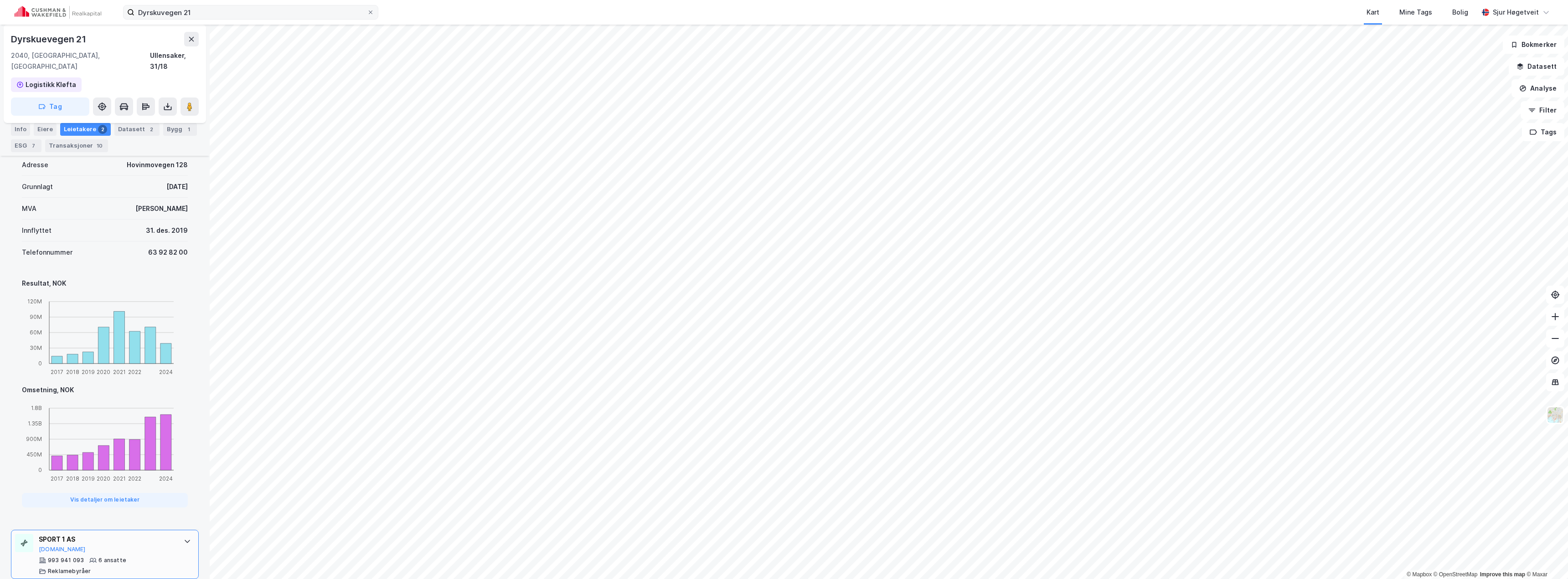
click at [123, 536] on div "SPORT 1 AS [DOMAIN_NAME]" at bounding box center [106, 543] width 136 height 19
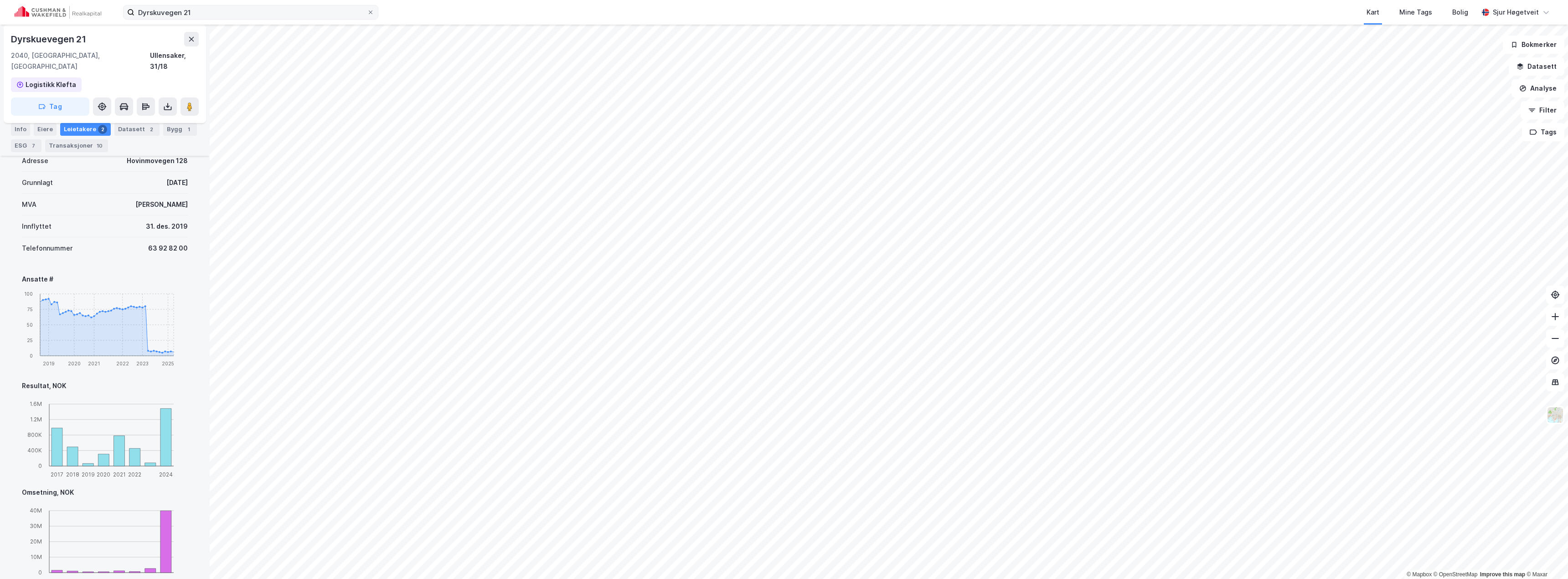
scroll to position [520, 0]
